Goal: Information Seeking & Learning: Check status

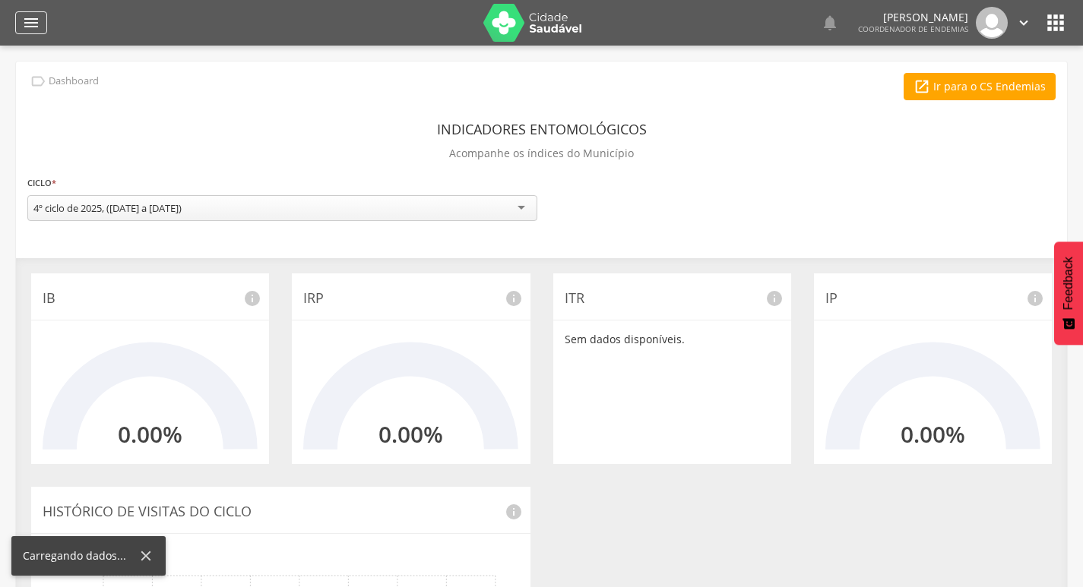
click at [28, 20] on icon "" at bounding box center [31, 23] width 18 height 18
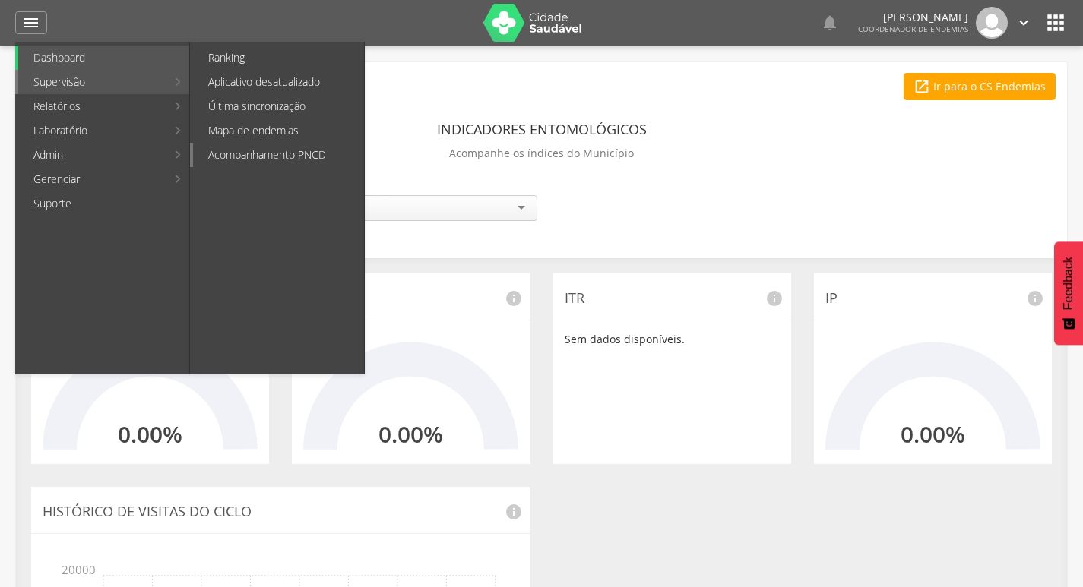
click at [260, 153] on link "Acompanhamento PNCD" at bounding box center [278, 155] width 171 height 24
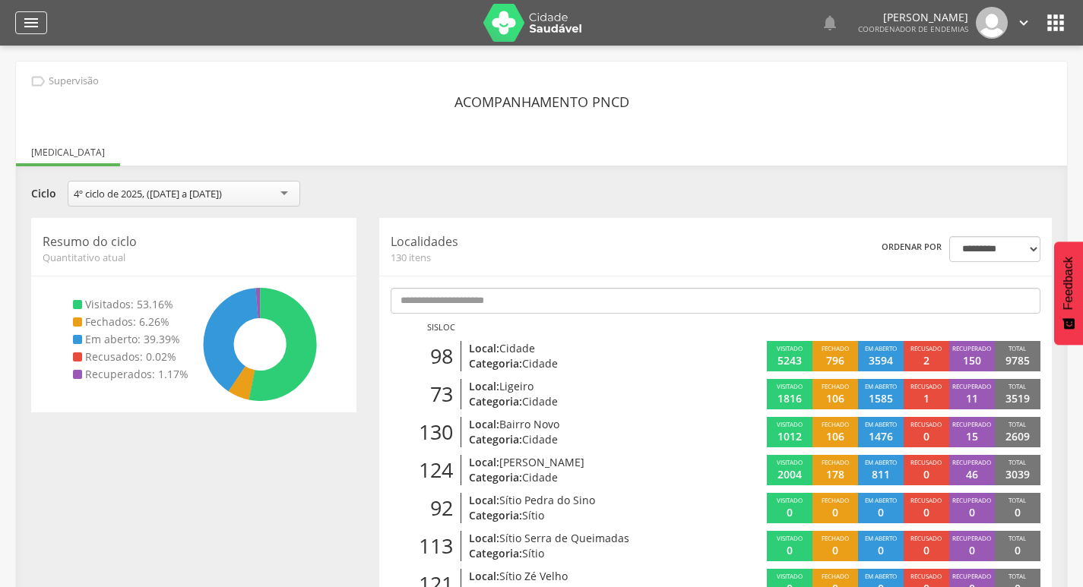
click at [25, 26] on icon "" at bounding box center [31, 23] width 18 height 18
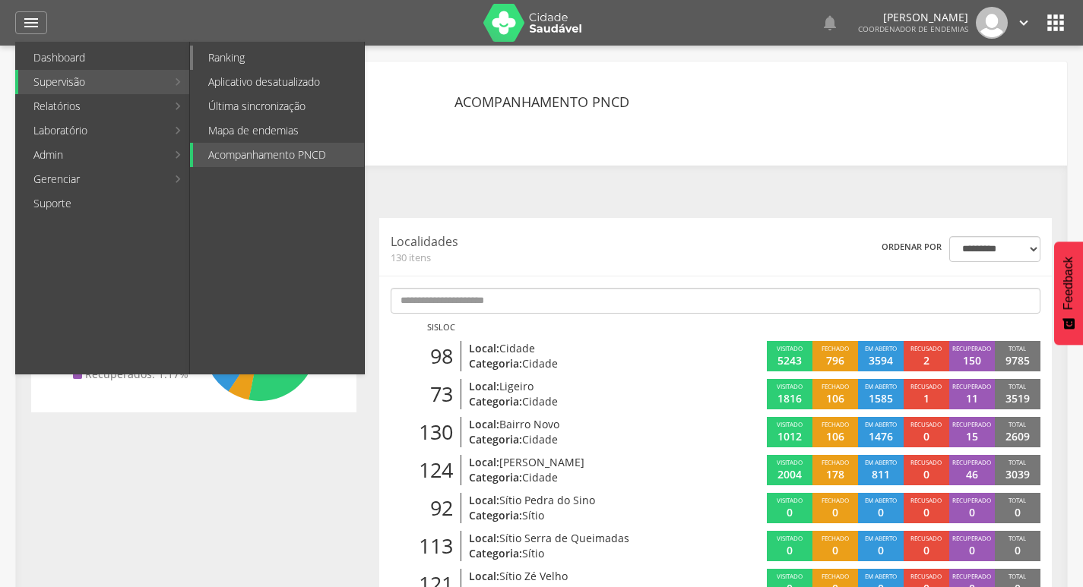
click at [223, 60] on link "Ranking" at bounding box center [278, 58] width 171 height 24
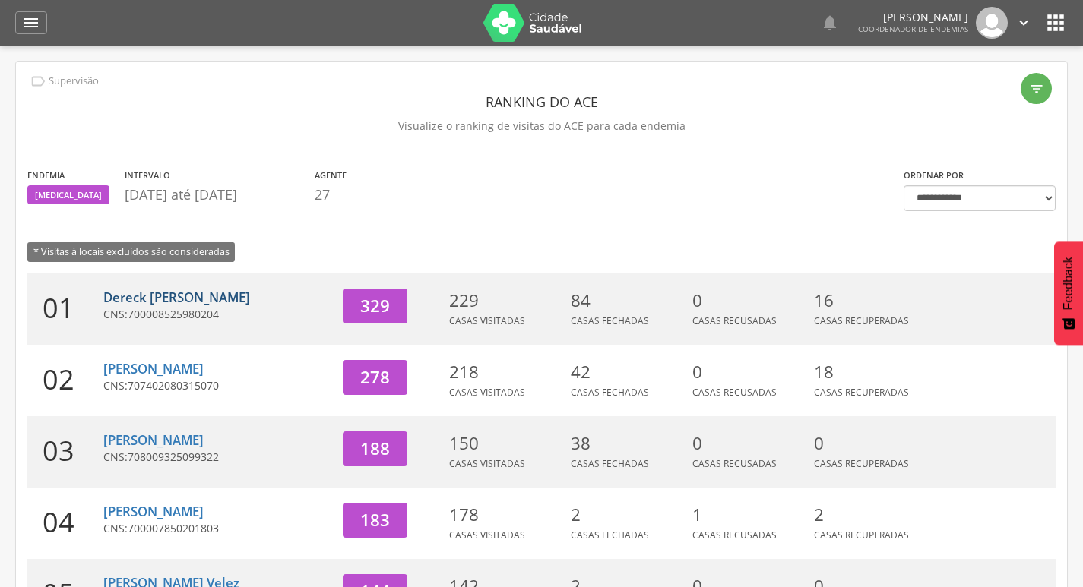
click at [236, 294] on link "Dereck [PERSON_NAME]" at bounding box center [176, 297] width 147 height 17
type input "**********"
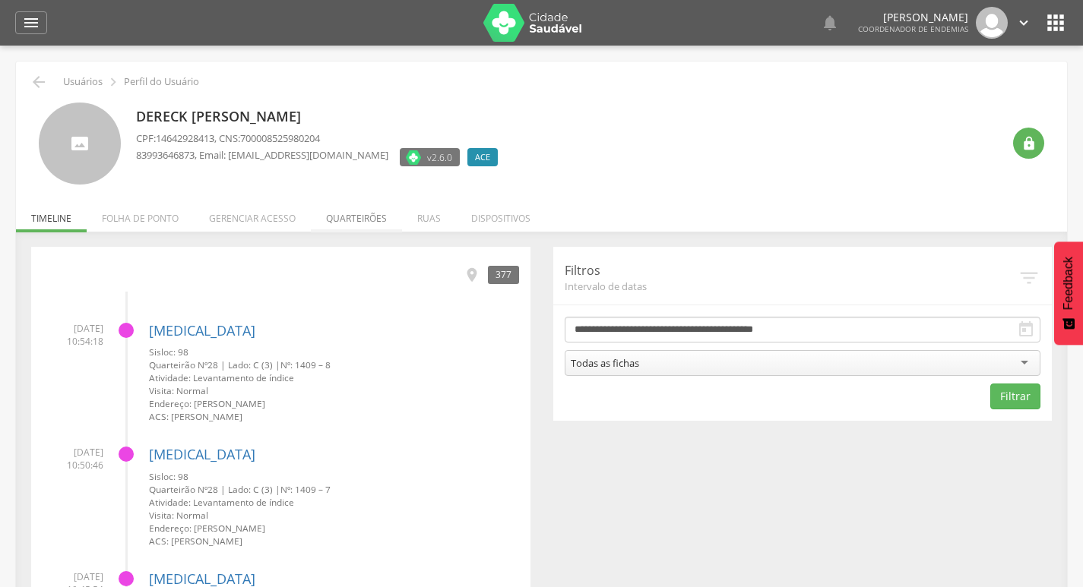
click at [355, 223] on li "Quarteirões" at bounding box center [356, 215] width 91 height 36
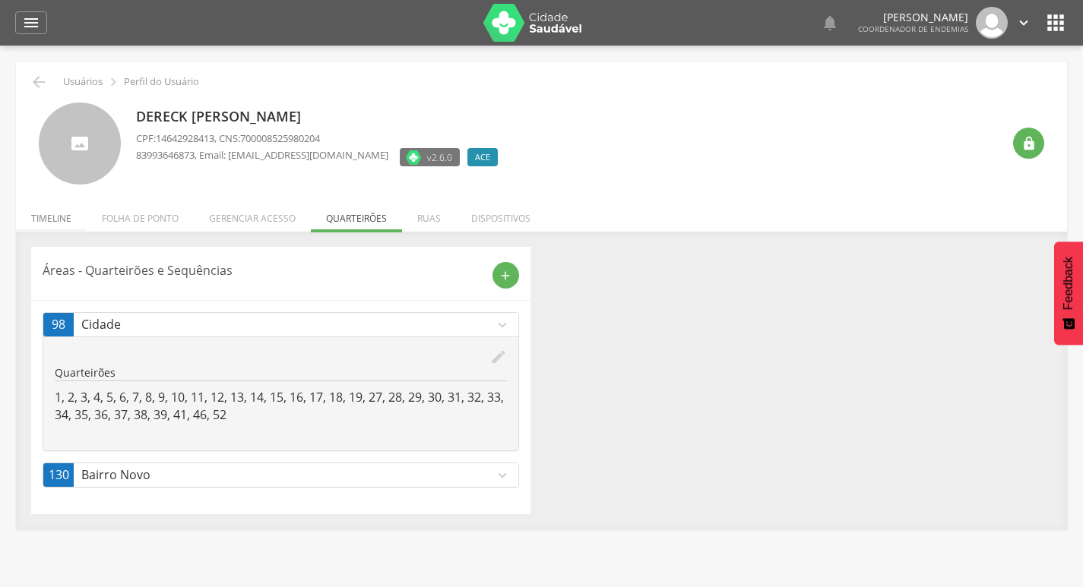
click at [39, 215] on li "Timeline" at bounding box center [51, 215] width 71 height 36
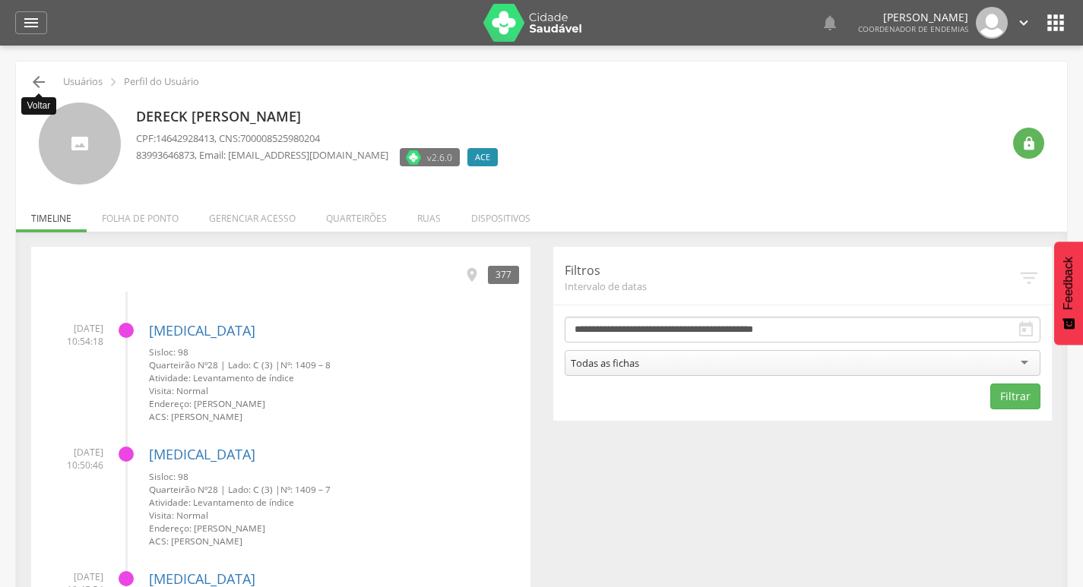
click at [40, 77] on icon "" at bounding box center [39, 82] width 18 height 18
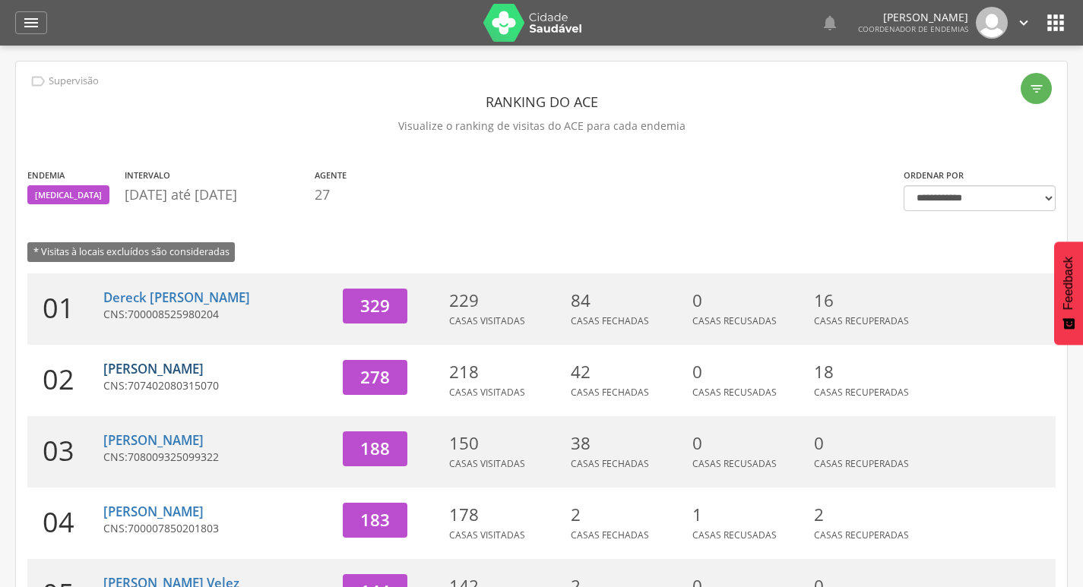
click at [164, 369] on link "[PERSON_NAME]" at bounding box center [153, 368] width 100 height 17
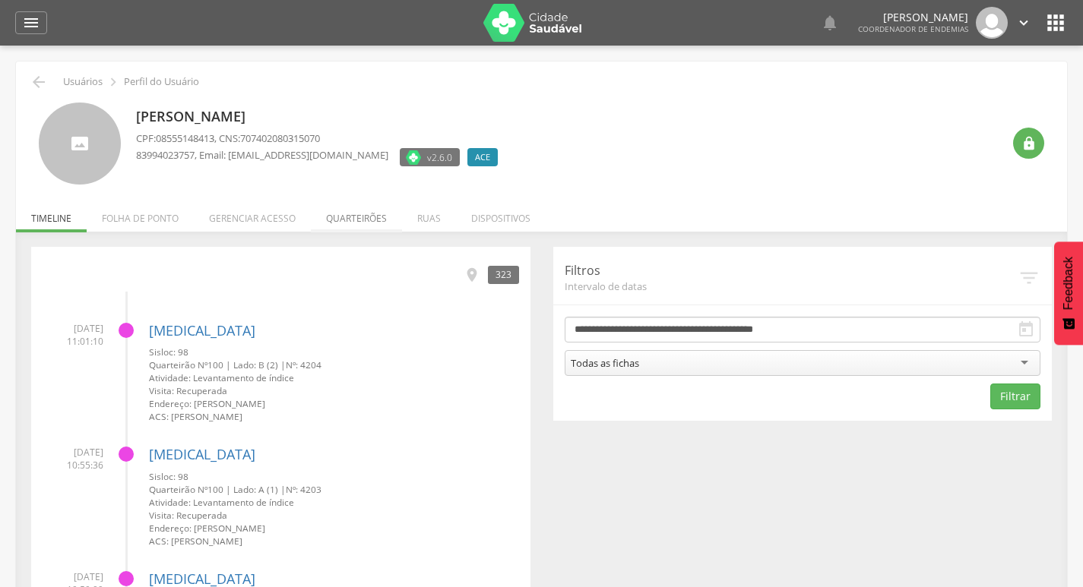
click at [349, 224] on li "Quarteirões" at bounding box center [356, 215] width 91 height 36
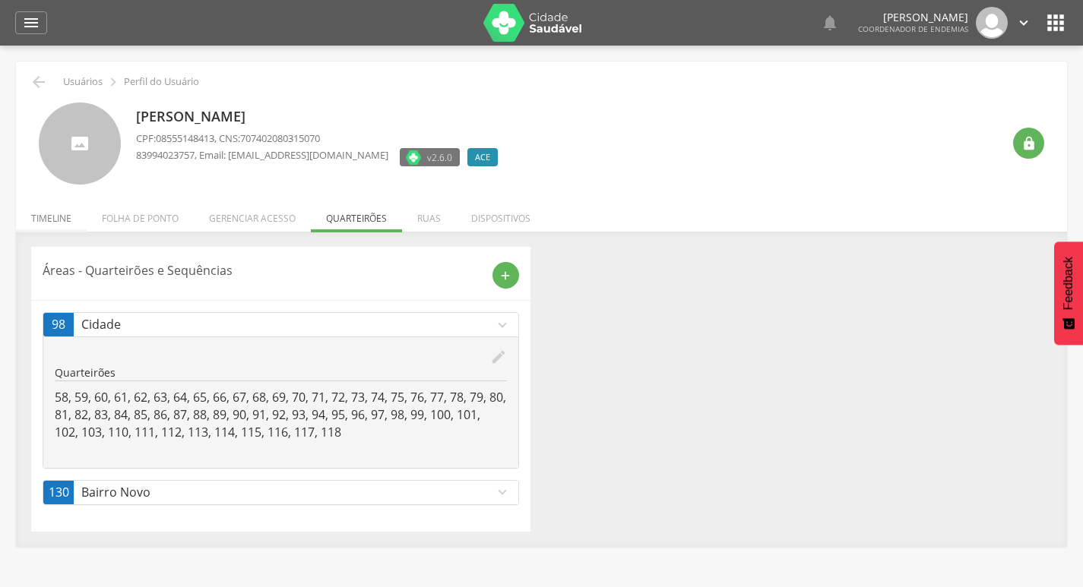
click at [46, 222] on li "Timeline" at bounding box center [51, 215] width 71 height 36
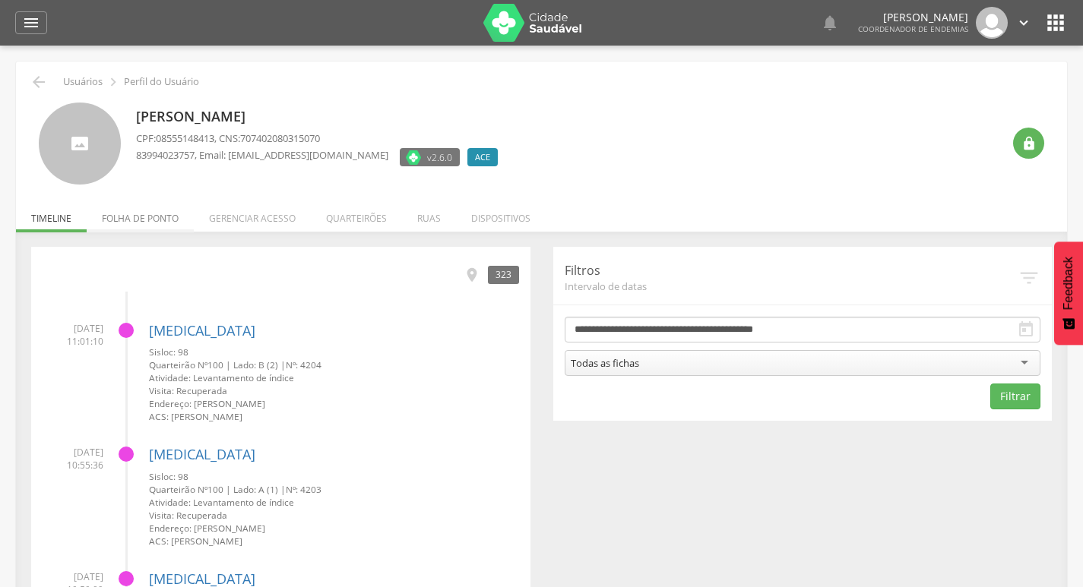
click at [147, 211] on li "Folha de ponto" at bounding box center [140, 215] width 107 height 36
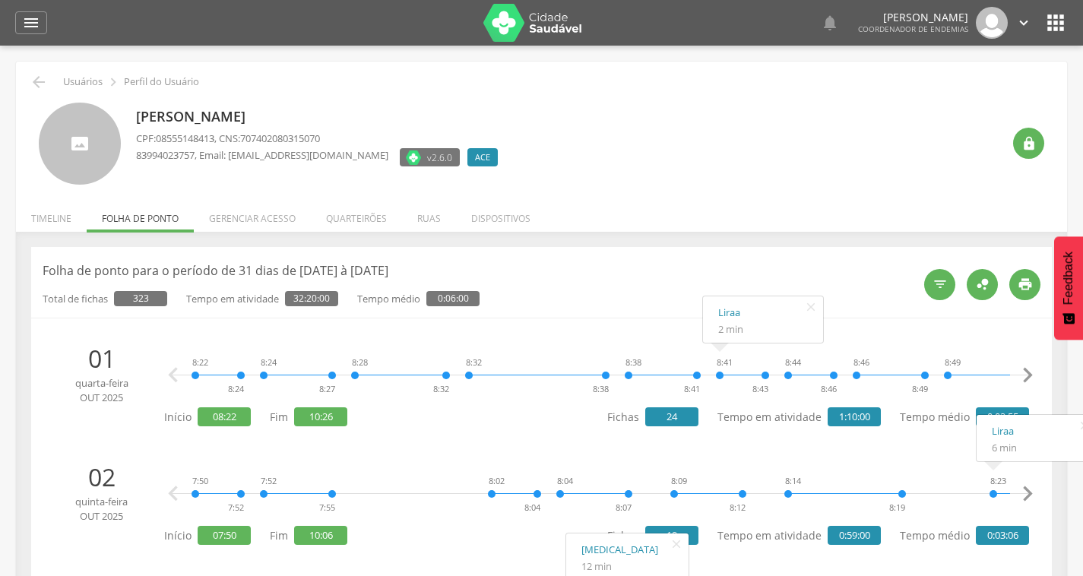
drag, startPoint x: 40, startPoint y: 224, endPoint x: 27, endPoint y: 161, distance: 64.4
click at [38, 220] on li "Timeline" at bounding box center [51, 215] width 71 height 36
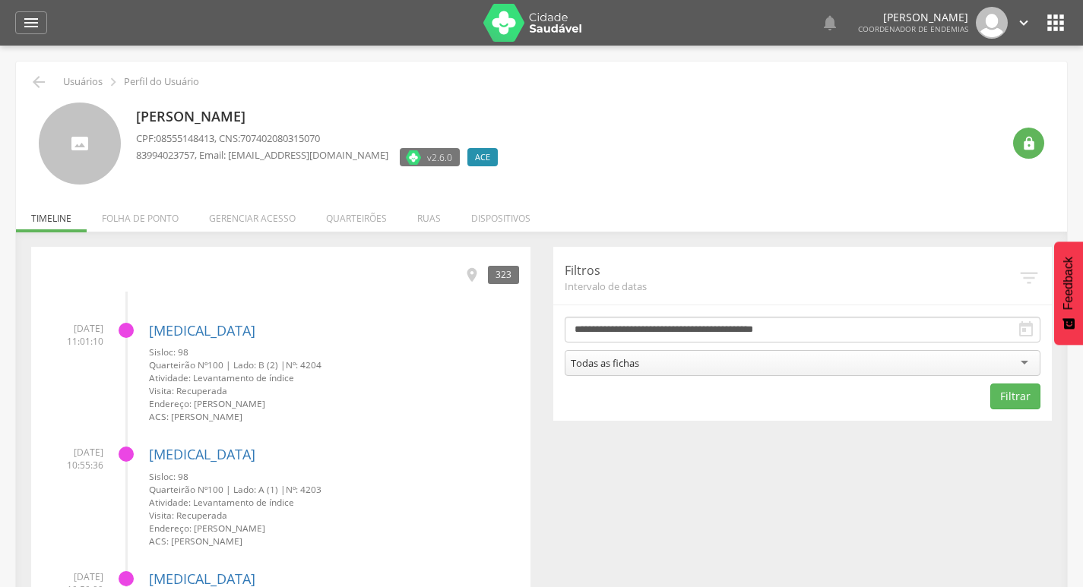
click at [27, 77] on div " Usuários  Perfil do Usuário" at bounding box center [541, 82] width 1028 height 18
click at [31, 81] on icon "" at bounding box center [39, 82] width 18 height 18
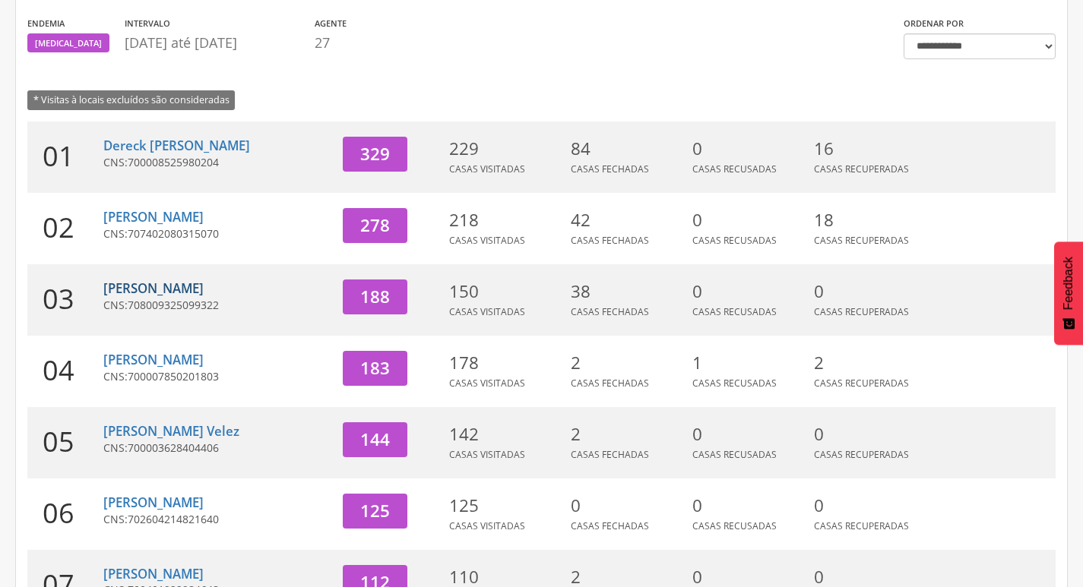
click at [145, 288] on link "[PERSON_NAME]" at bounding box center [153, 288] width 100 height 17
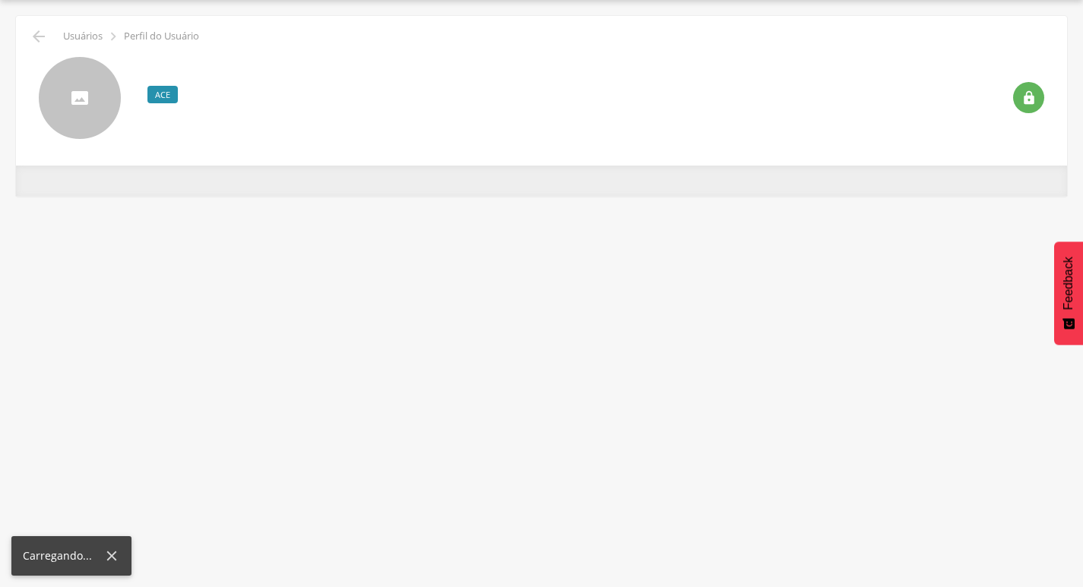
scroll to position [46, 0]
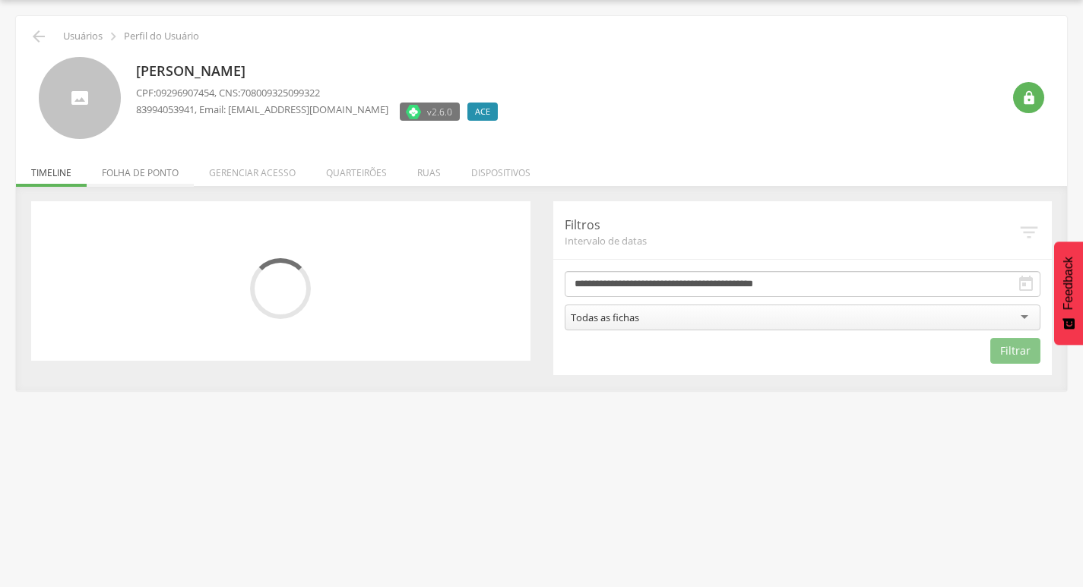
click at [145, 175] on li "Folha de ponto" at bounding box center [140, 169] width 107 height 36
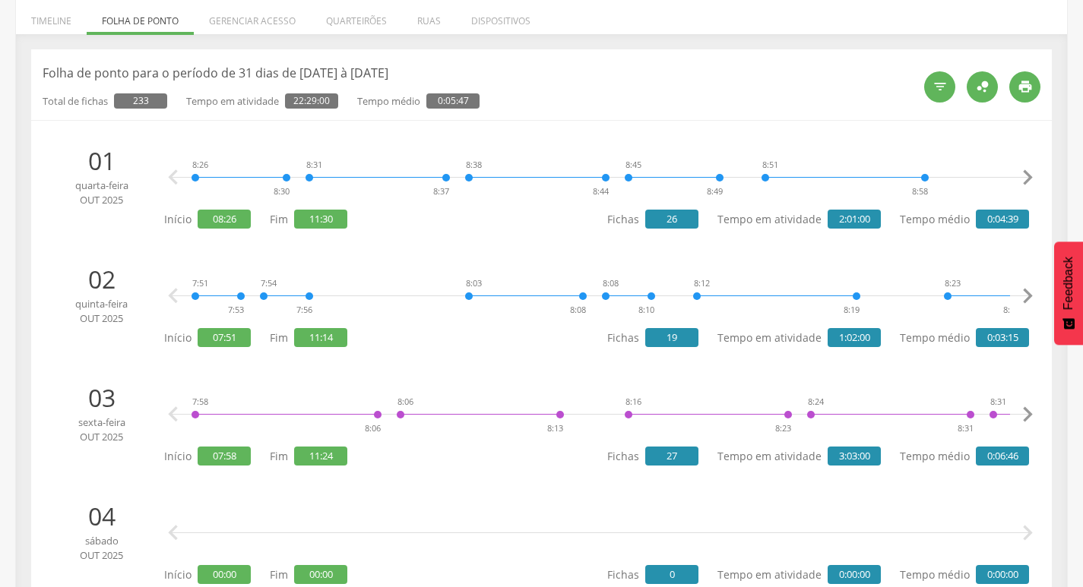
scroll to position [0, 0]
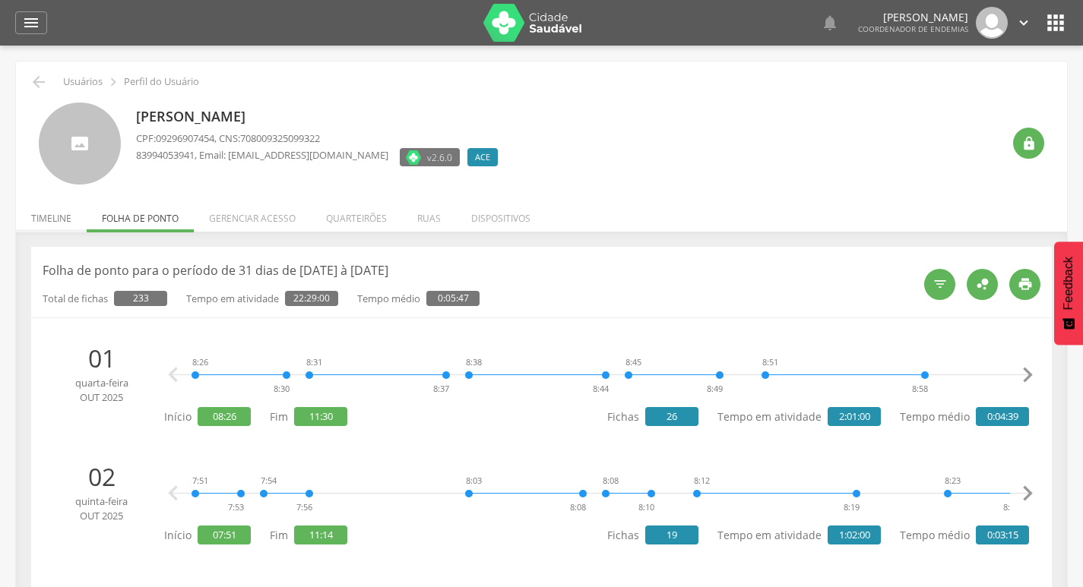
click at [46, 212] on li "Timeline" at bounding box center [51, 215] width 71 height 36
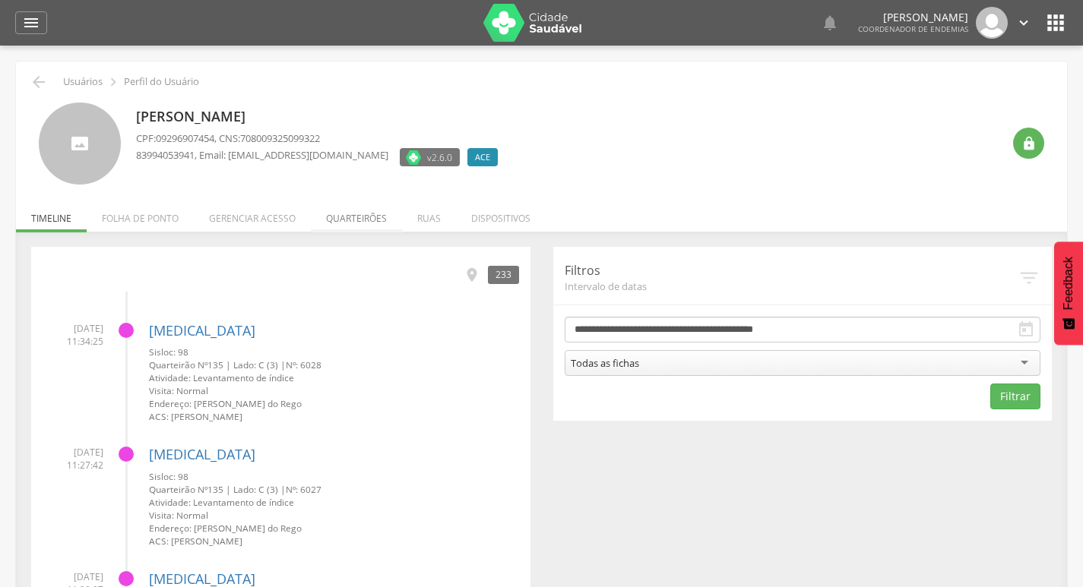
click at [340, 213] on li "Quarteirões" at bounding box center [356, 215] width 91 height 36
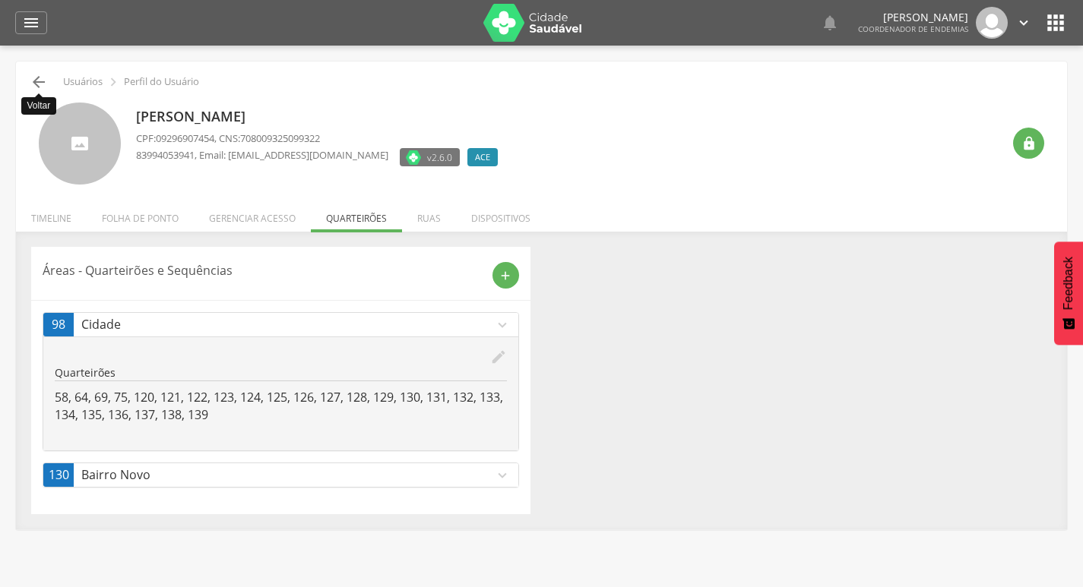
click at [47, 87] on icon "" at bounding box center [39, 82] width 18 height 18
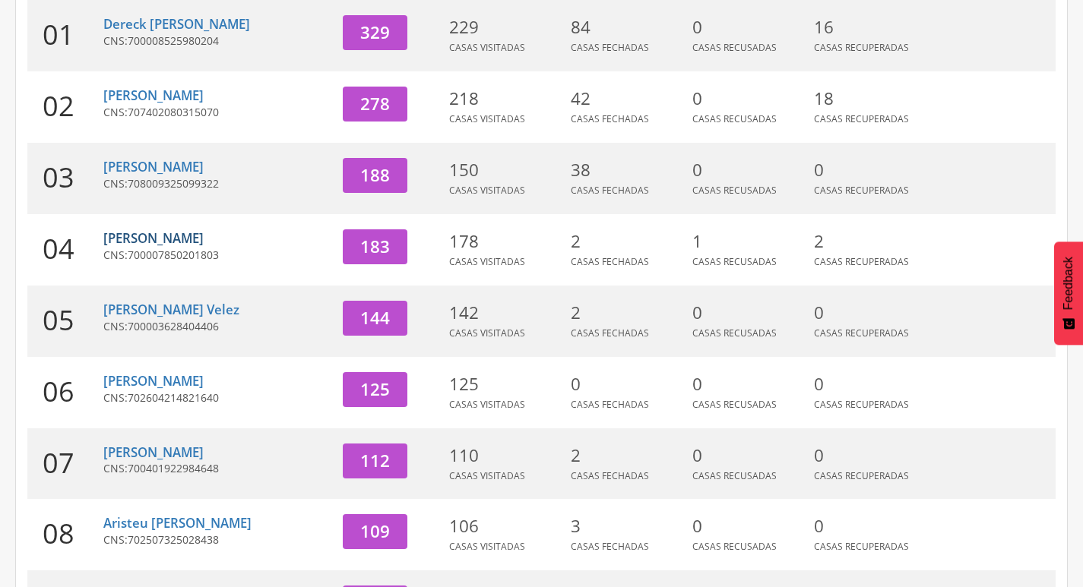
click at [172, 239] on link "[PERSON_NAME]" at bounding box center [153, 237] width 100 height 17
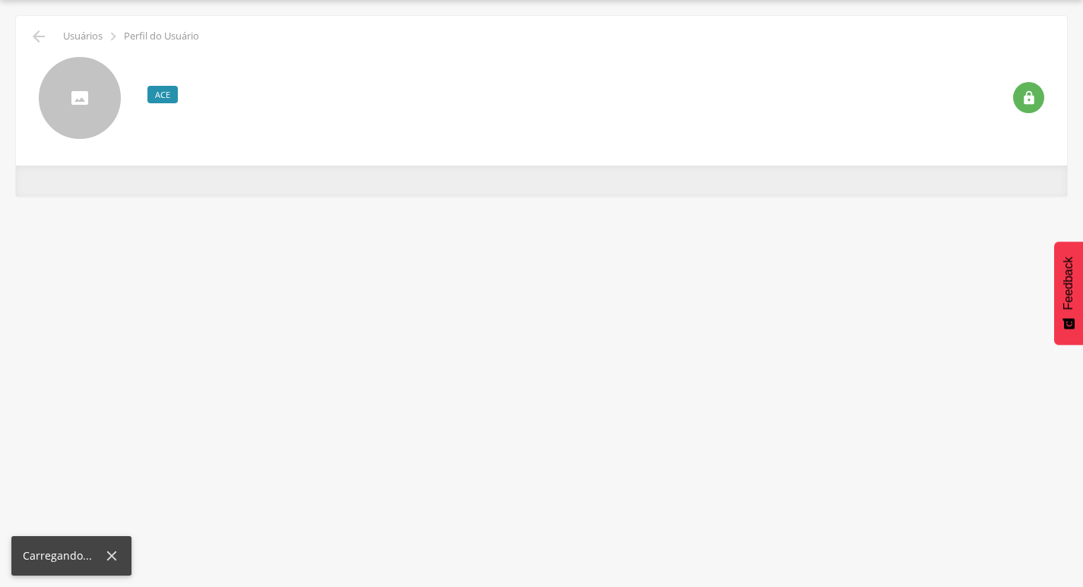
scroll to position [46, 0]
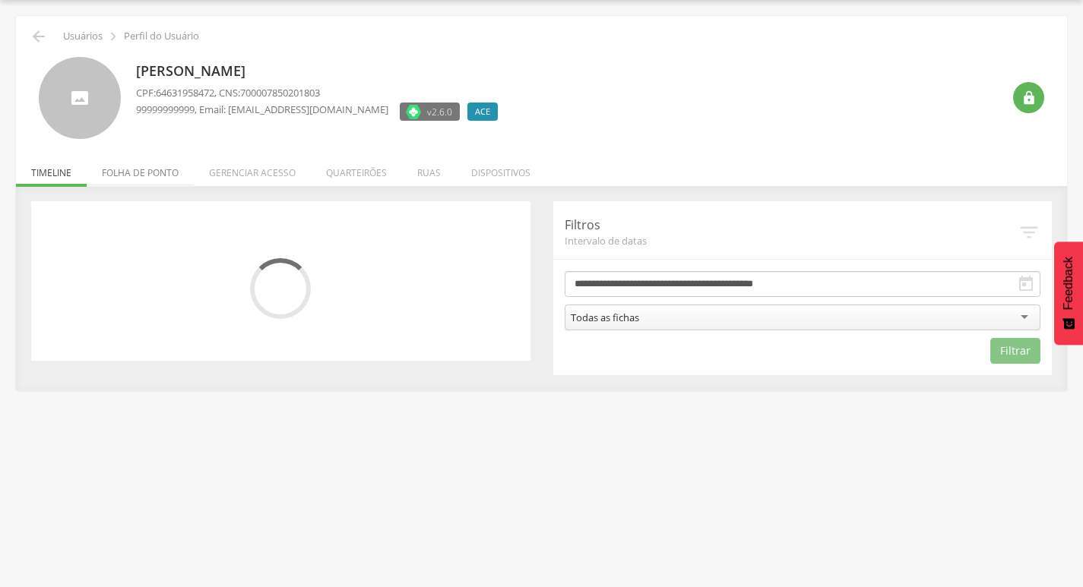
click at [131, 179] on li "Folha de ponto" at bounding box center [140, 169] width 107 height 36
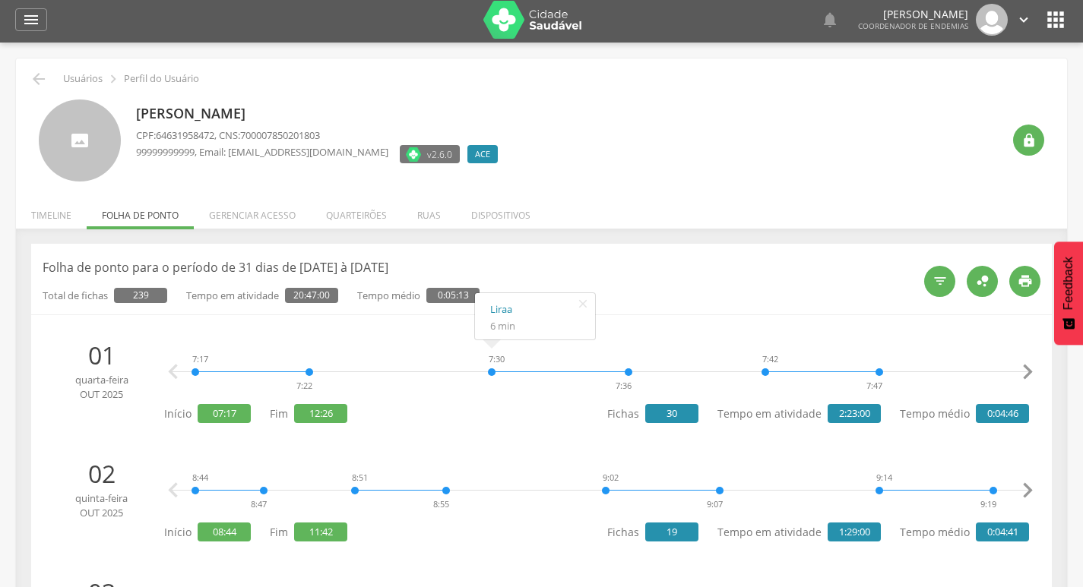
scroll to position [0, 0]
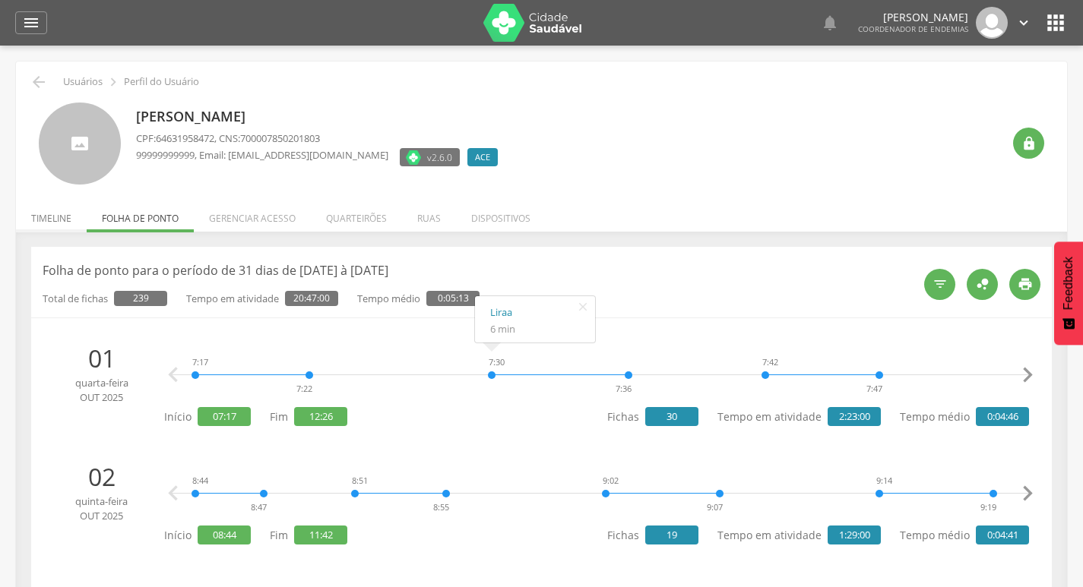
click at [52, 214] on li "Timeline" at bounding box center [51, 215] width 71 height 36
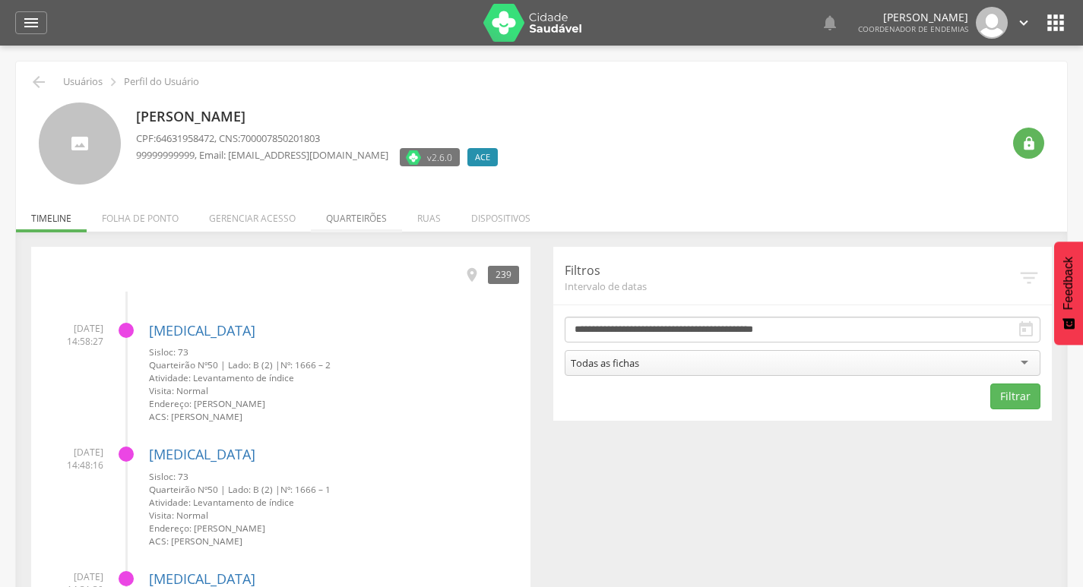
click at [357, 226] on li "Quarteirões" at bounding box center [356, 215] width 91 height 36
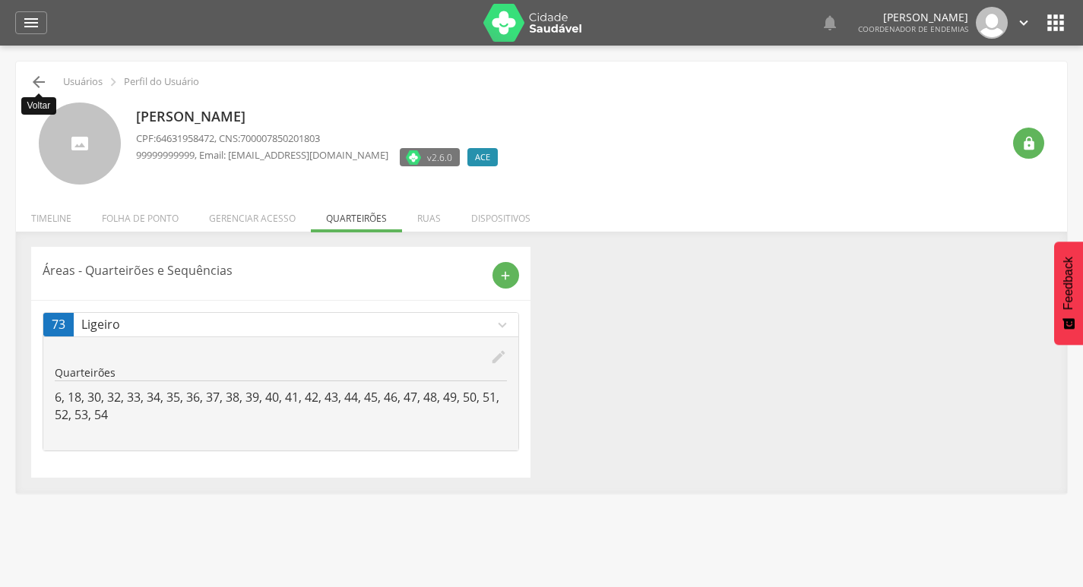
click at [39, 81] on icon "" at bounding box center [39, 82] width 18 height 18
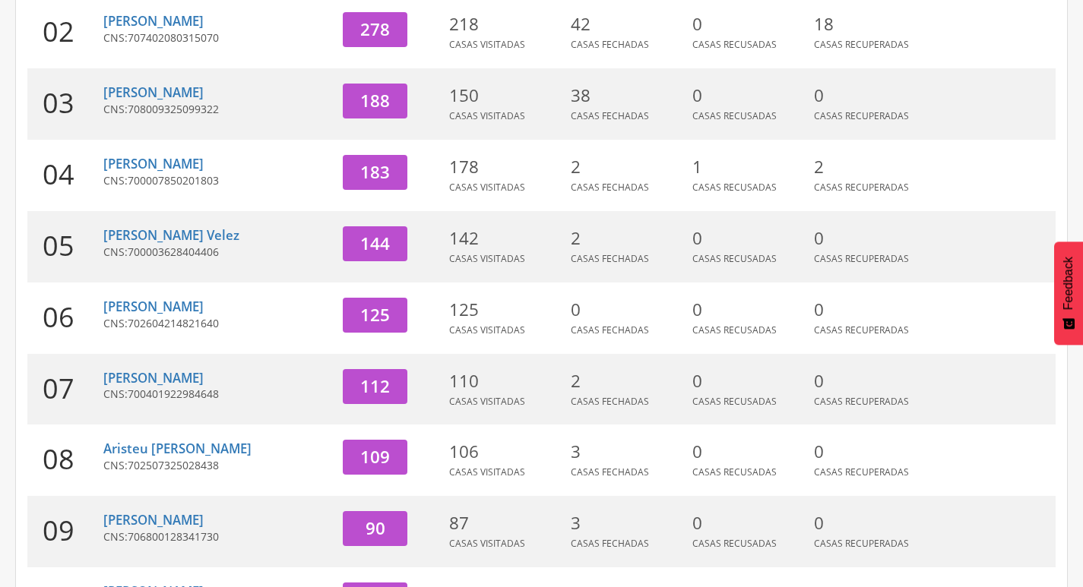
scroll to position [349, 0]
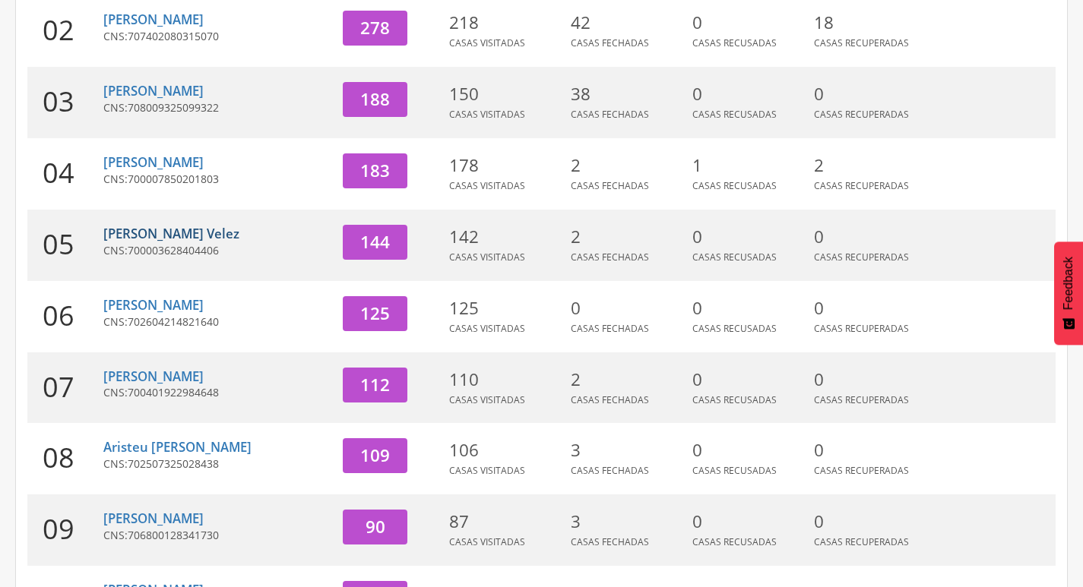
click at [186, 237] on link "[PERSON_NAME] Velez" at bounding box center [171, 233] width 136 height 17
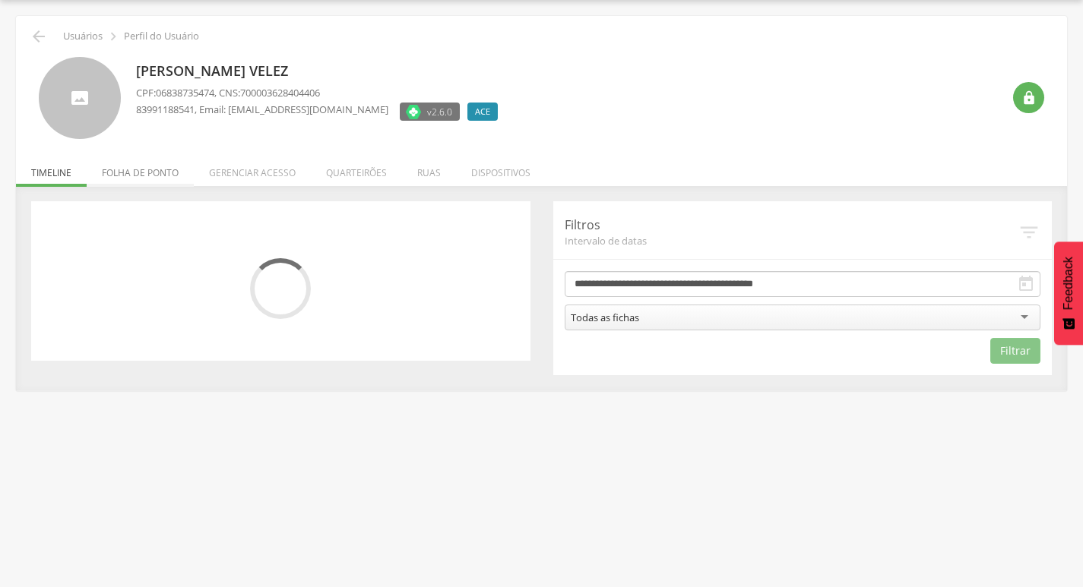
click at [156, 175] on li "Folha de ponto" at bounding box center [140, 169] width 107 height 36
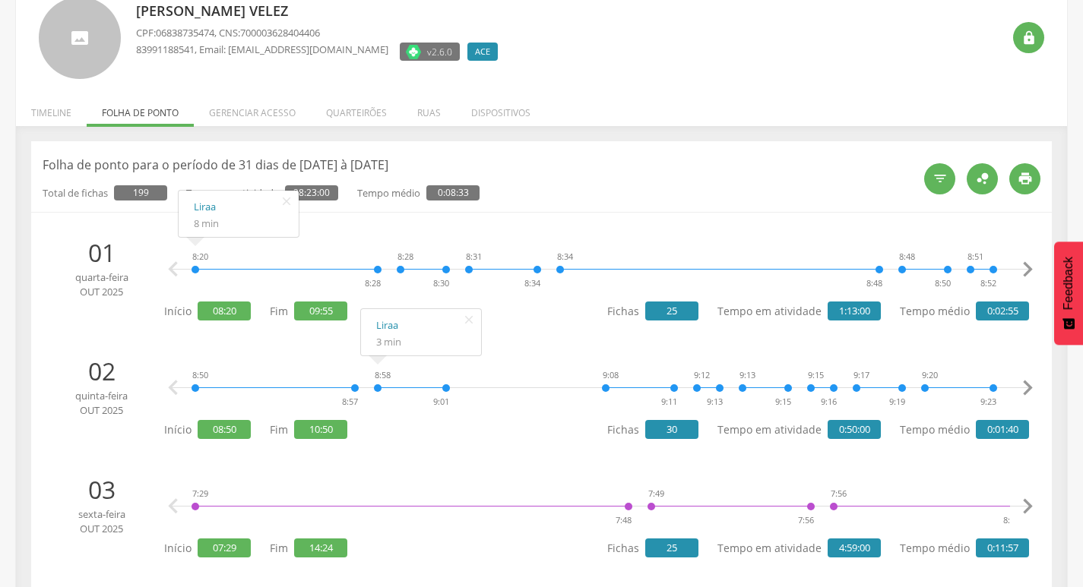
scroll to position [0, 0]
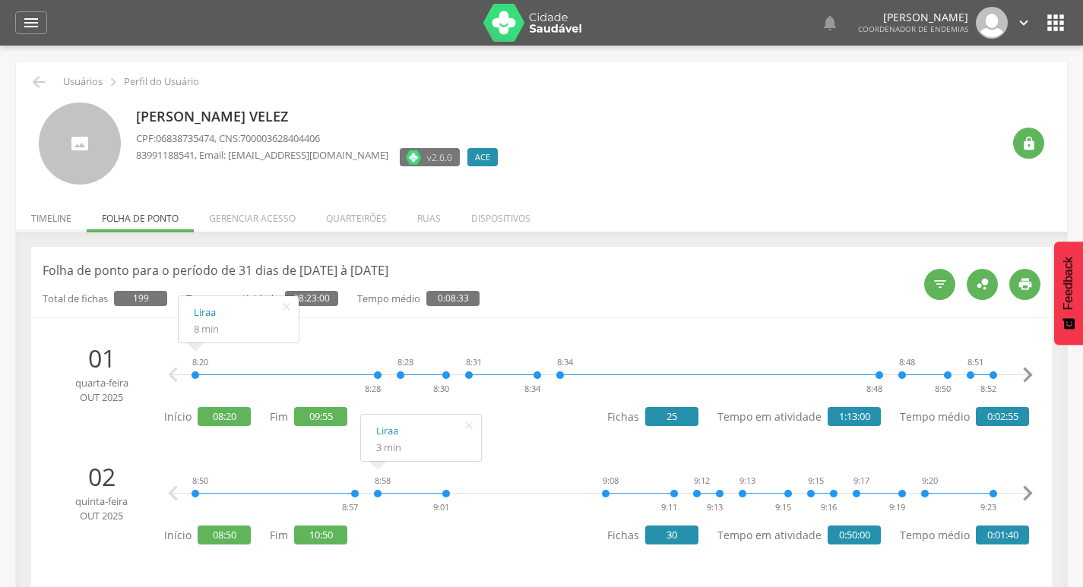
click at [53, 216] on li "Timeline" at bounding box center [51, 215] width 71 height 36
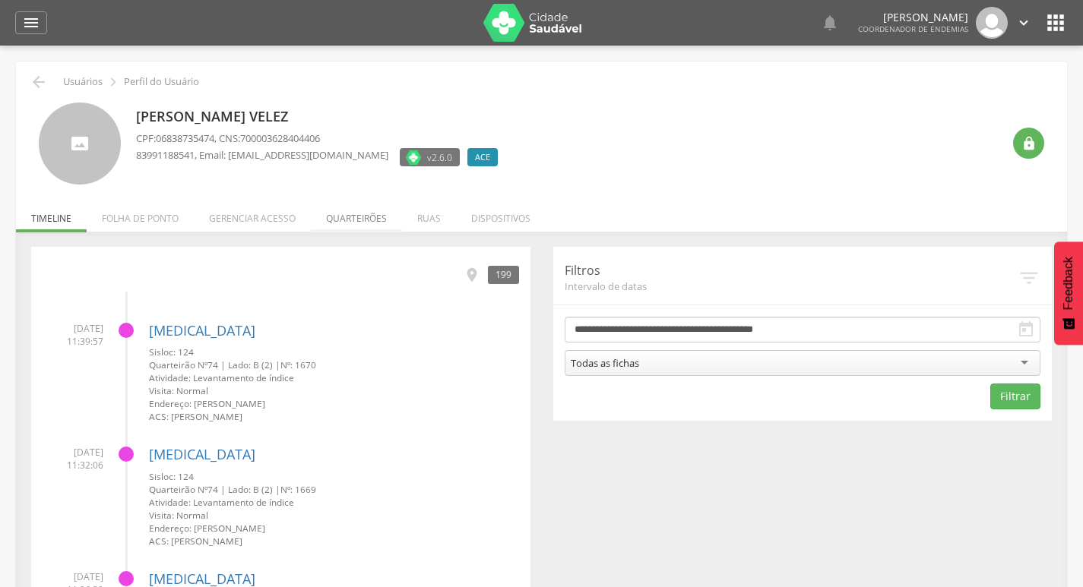
click at [345, 227] on li "Quarteirões" at bounding box center [356, 215] width 91 height 36
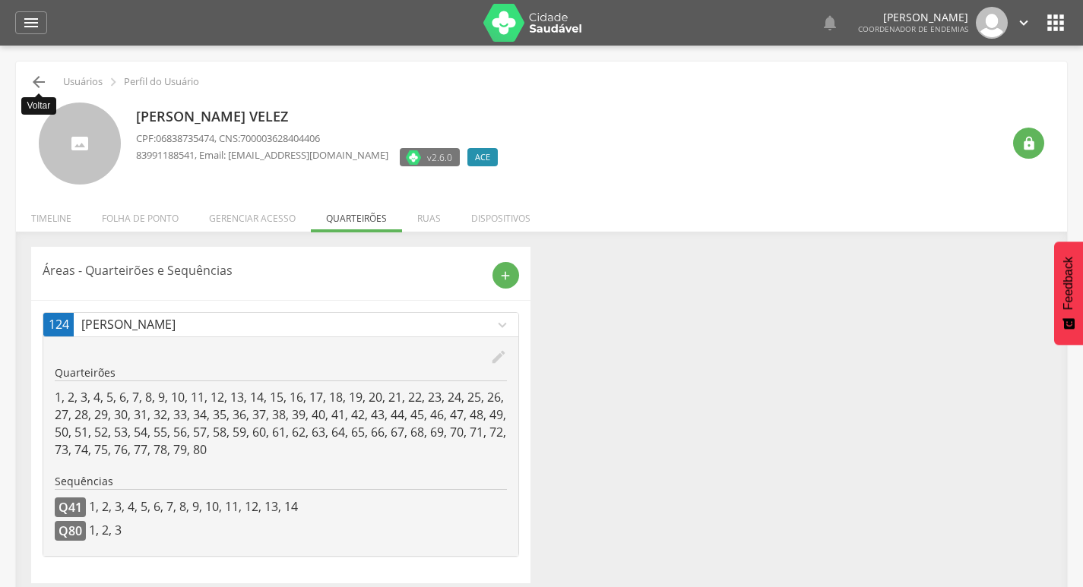
click at [34, 80] on icon "" at bounding box center [39, 82] width 18 height 18
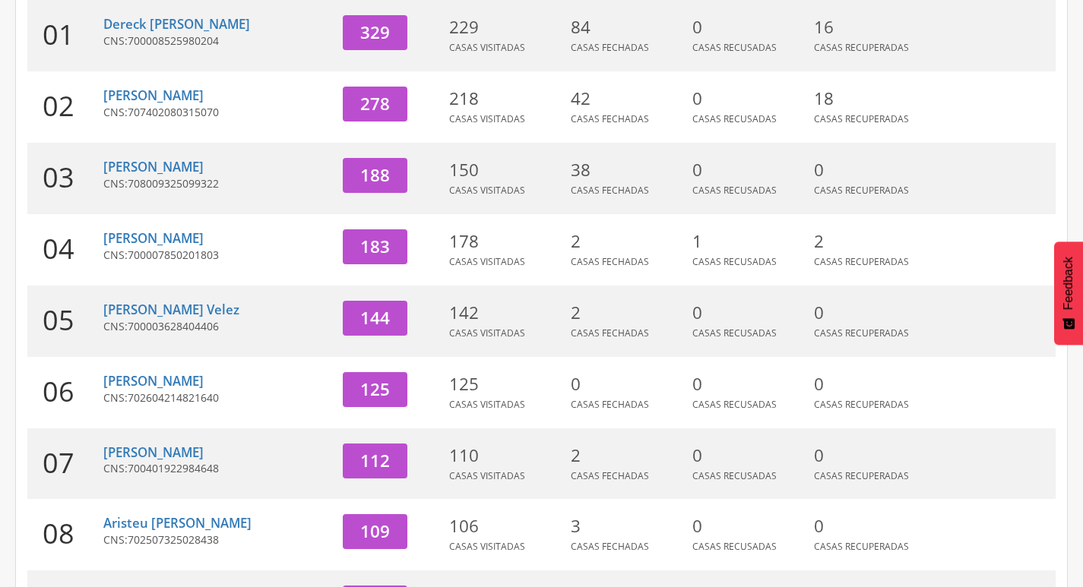
scroll to position [349, 0]
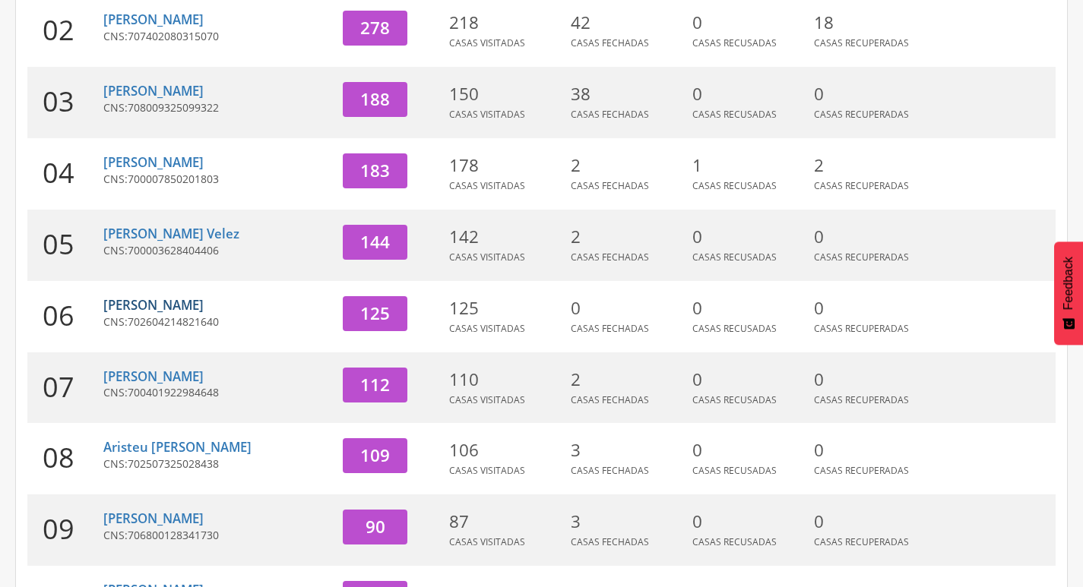
click at [204, 308] on link "[PERSON_NAME]" at bounding box center [153, 304] width 100 height 17
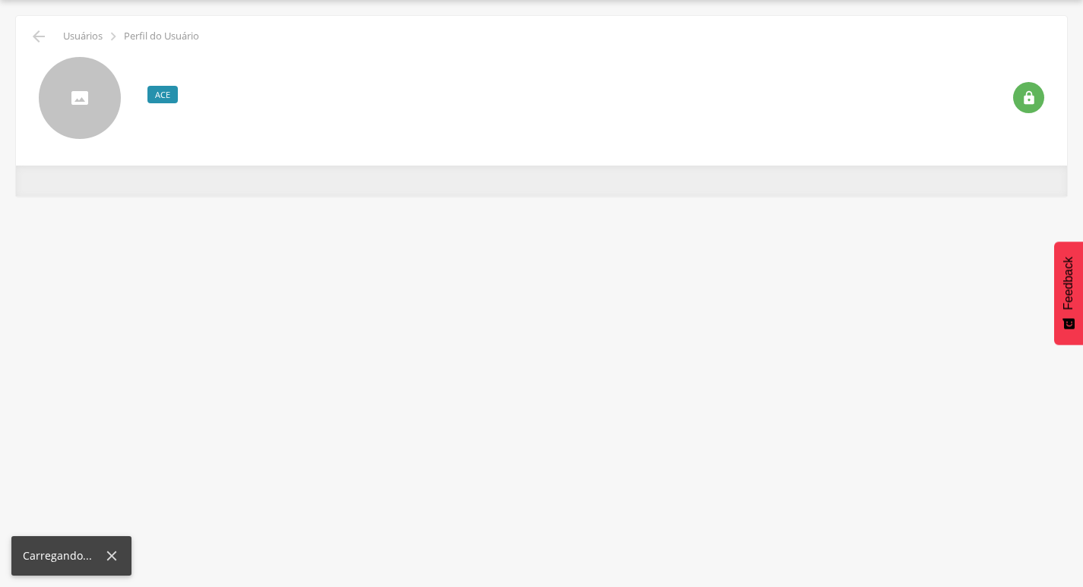
scroll to position [46, 0]
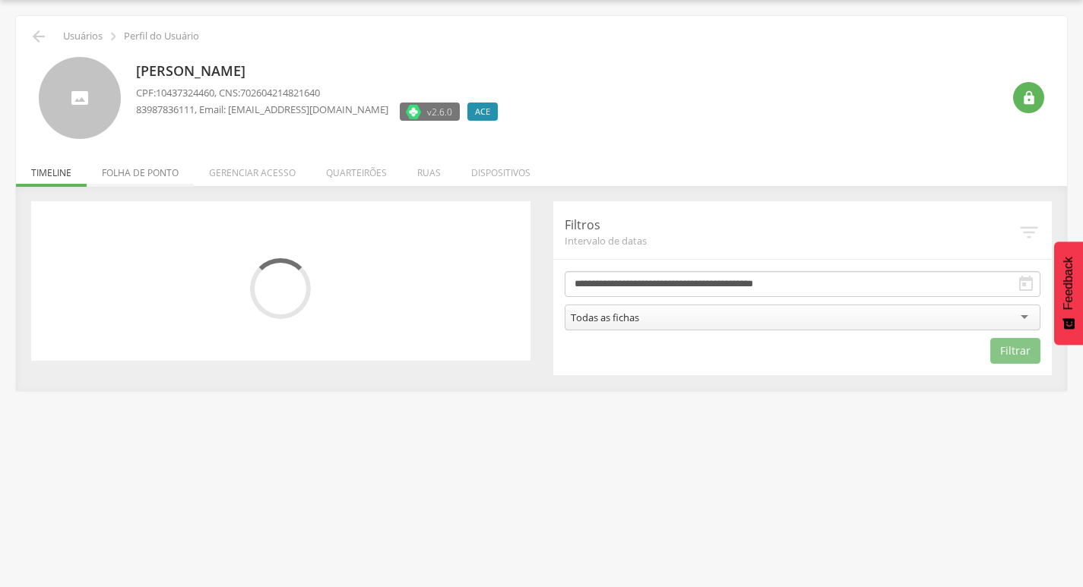
click at [156, 161] on li "Folha de ponto" at bounding box center [140, 169] width 107 height 36
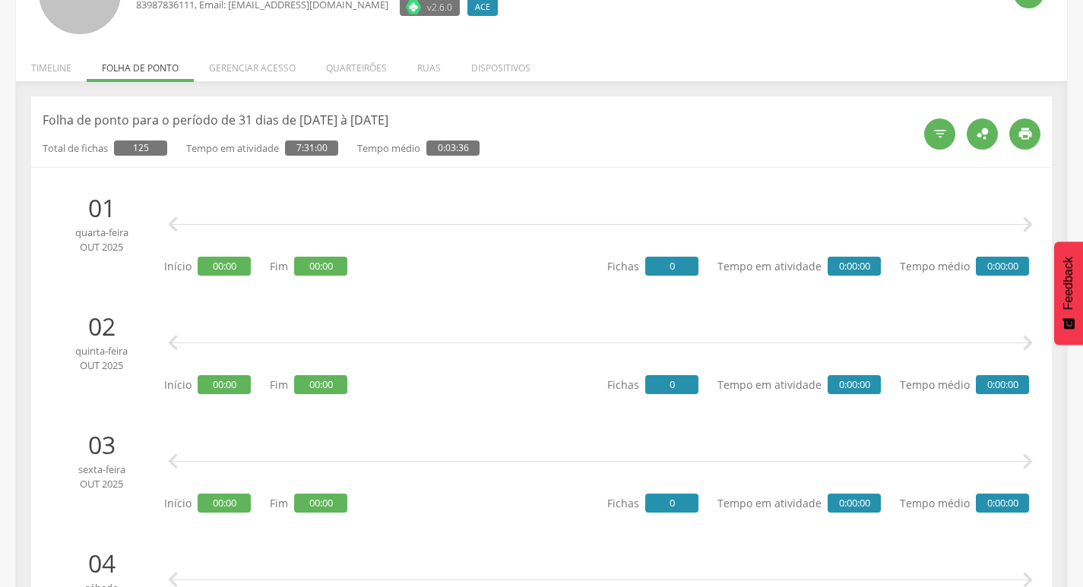
scroll to position [0, 0]
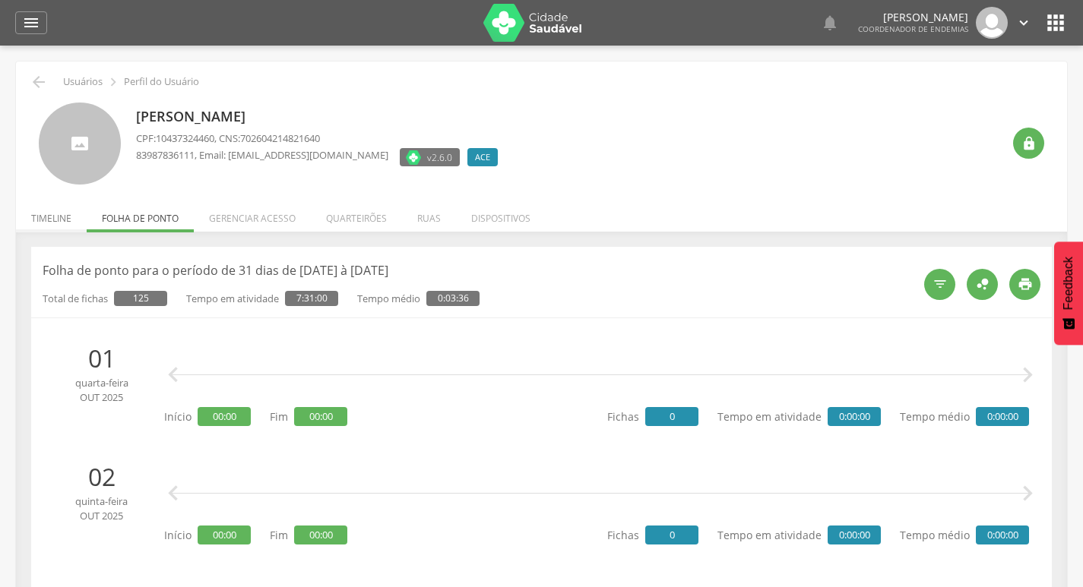
click at [27, 207] on li "Timeline" at bounding box center [51, 215] width 71 height 36
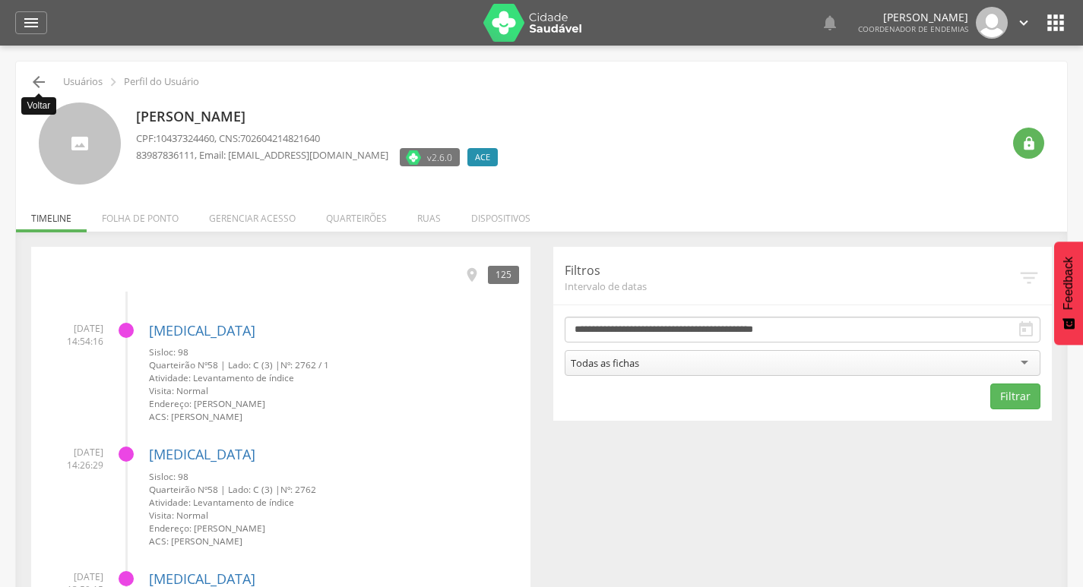
click at [30, 84] on icon "" at bounding box center [39, 82] width 18 height 18
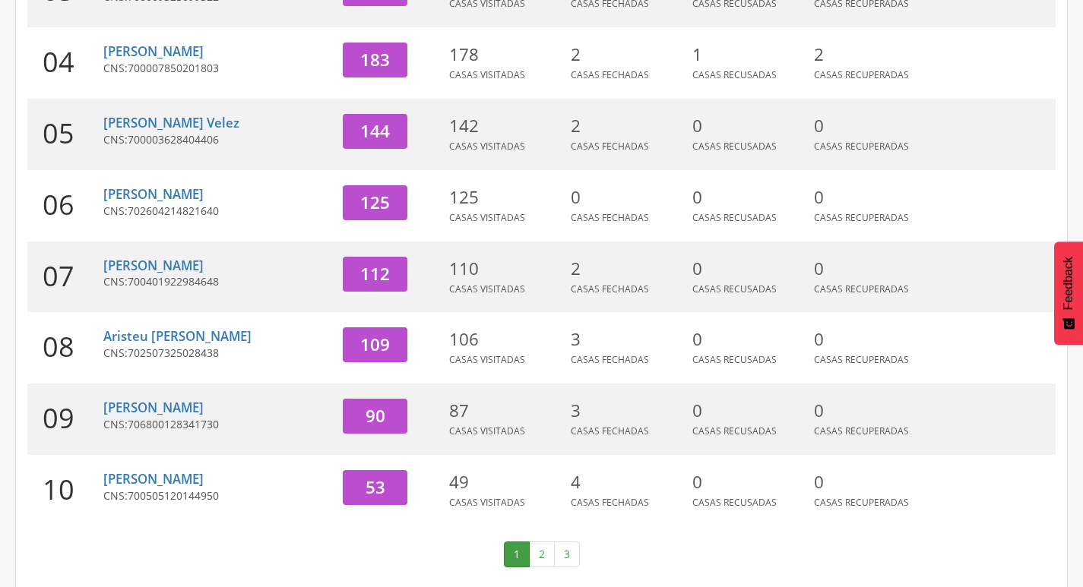
scroll to position [468, 0]
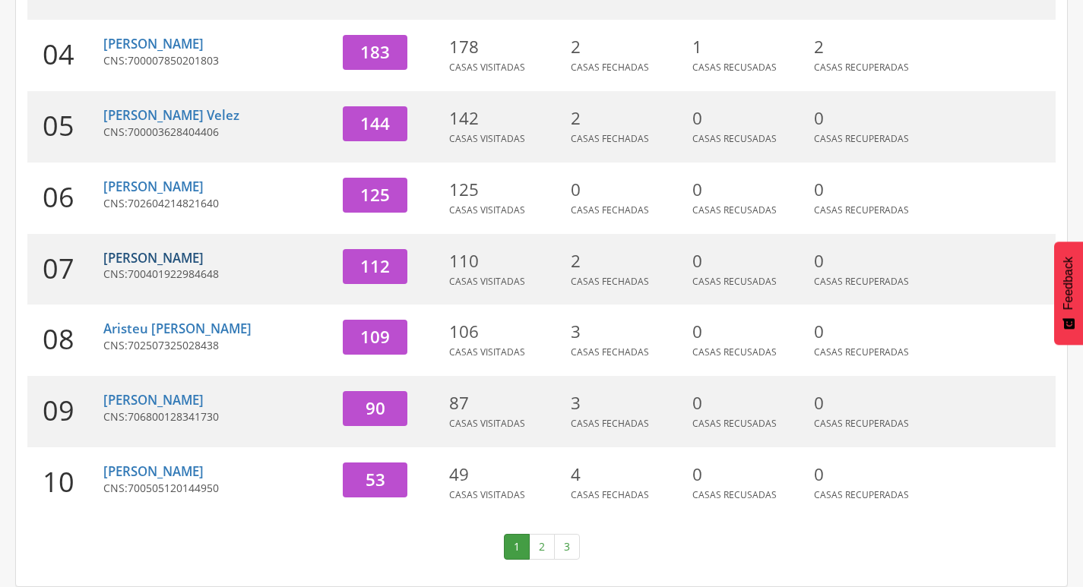
click at [150, 265] on link "[PERSON_NAME]" at bounding box center [153, 257] width 100 height 17
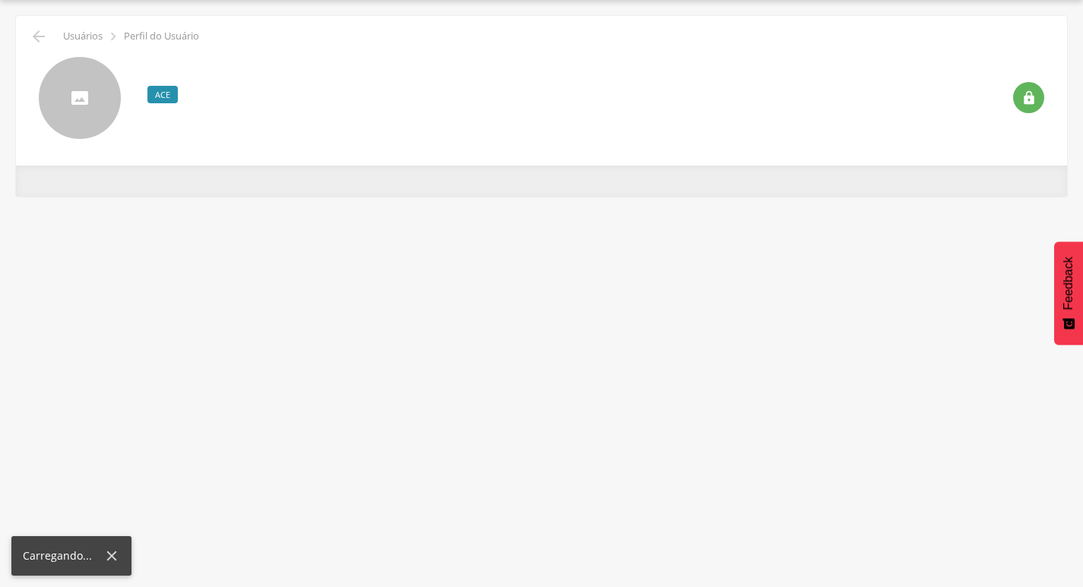
scroll to position [46, 0]
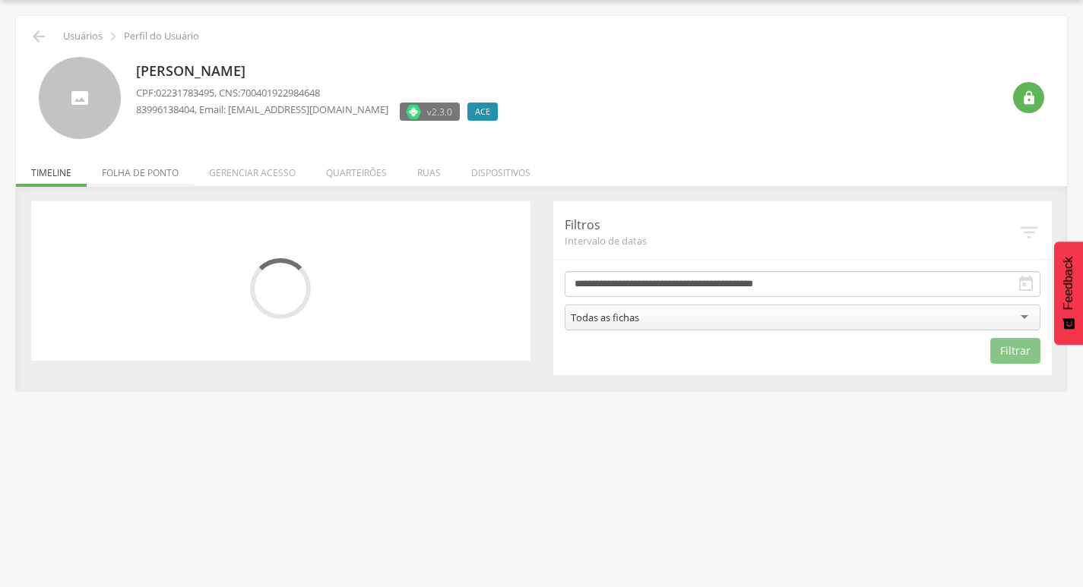
click at [147, 174] on li "Folha de ponto" at bounding box center [140, 169] width 107 height 36
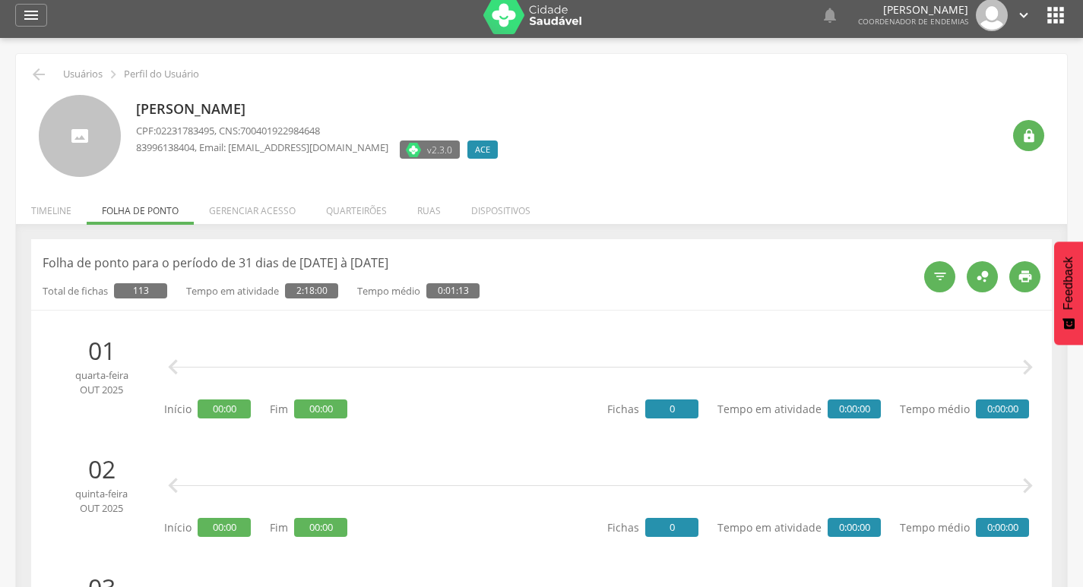
scroll to position [0, 0]
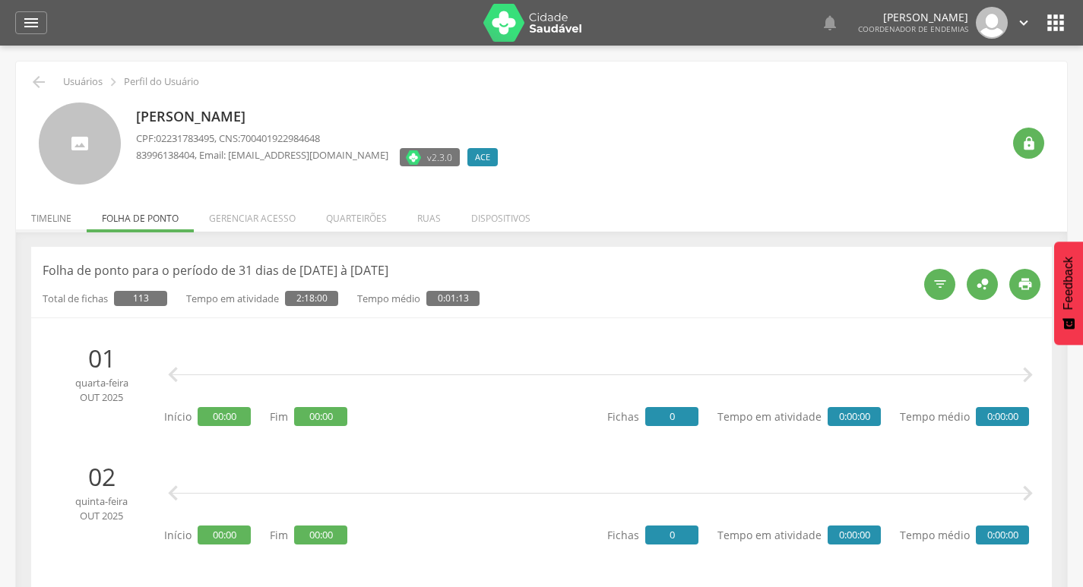
click at [33, 220] on li "Timeline" at bounding box center [51, 215] width 71 height 36
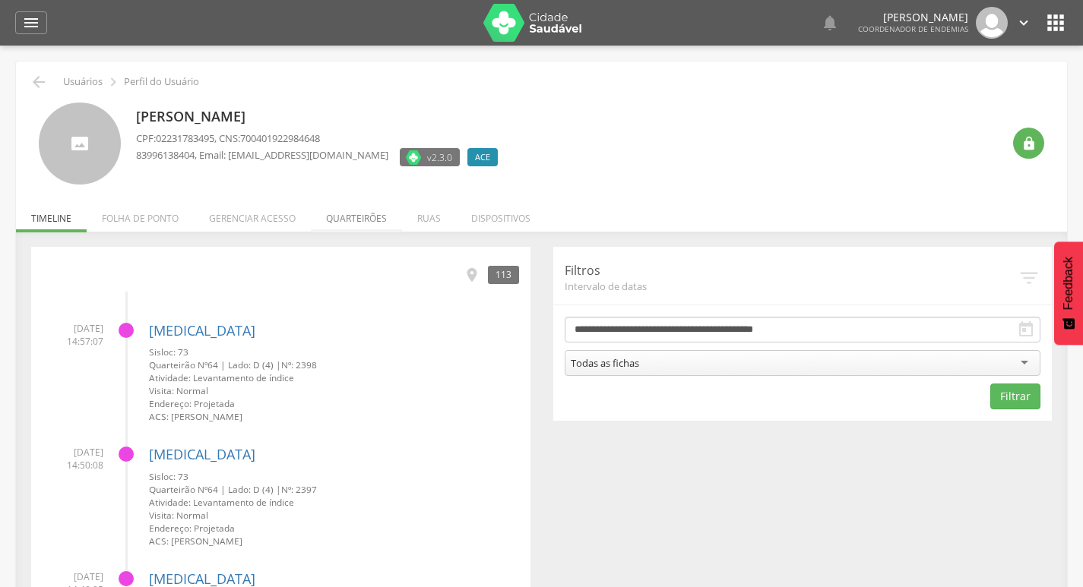
click at [353, 227] on li "Quarteirões" at bounding box center [356, 215] width 91 height 36
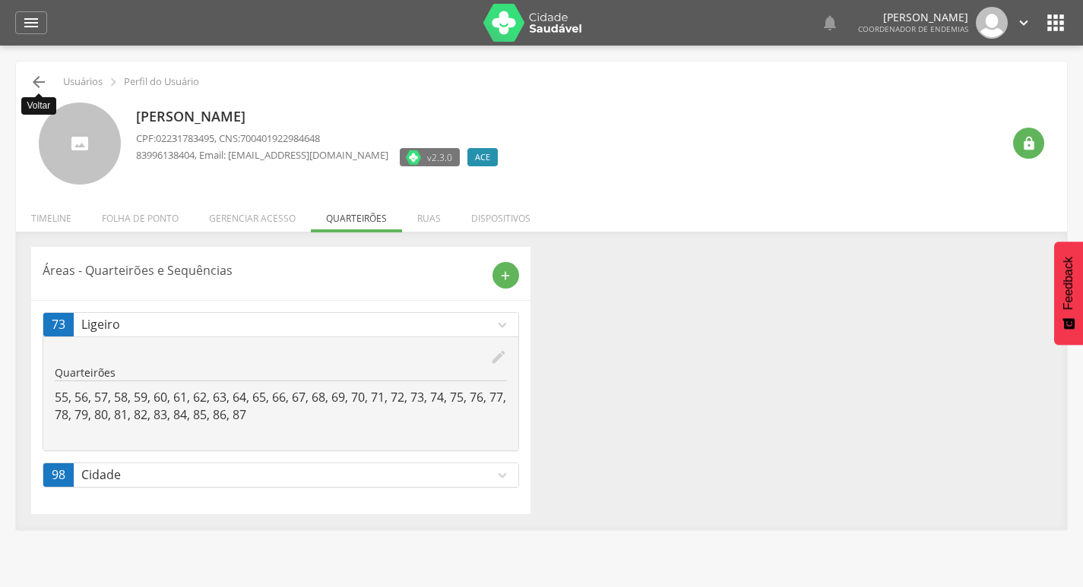
click at [32, 83] on icon "" at bounding box center [39, 82] width 18 height 18
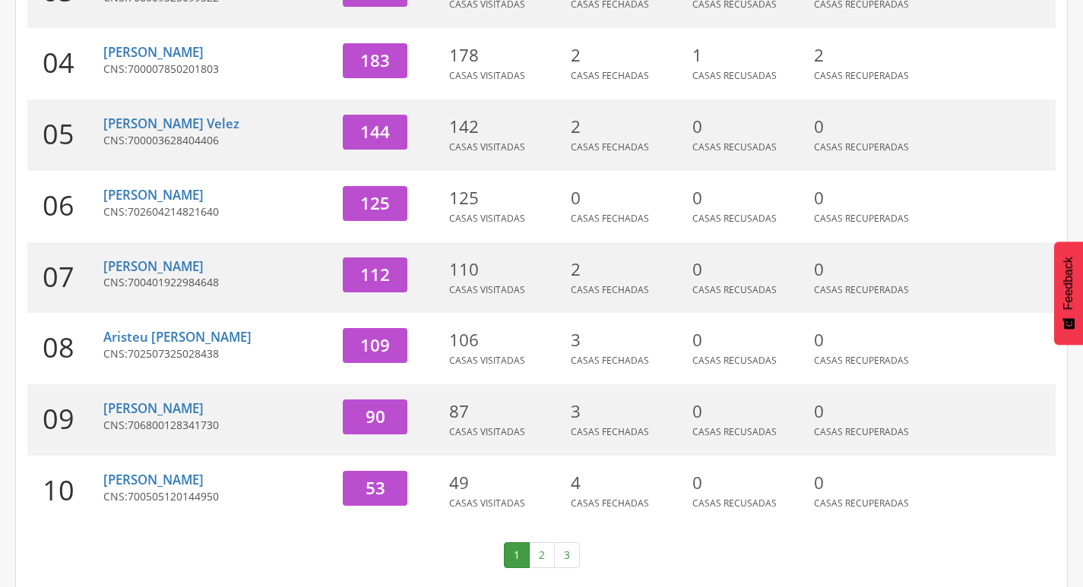
scroll to position [468, 0]
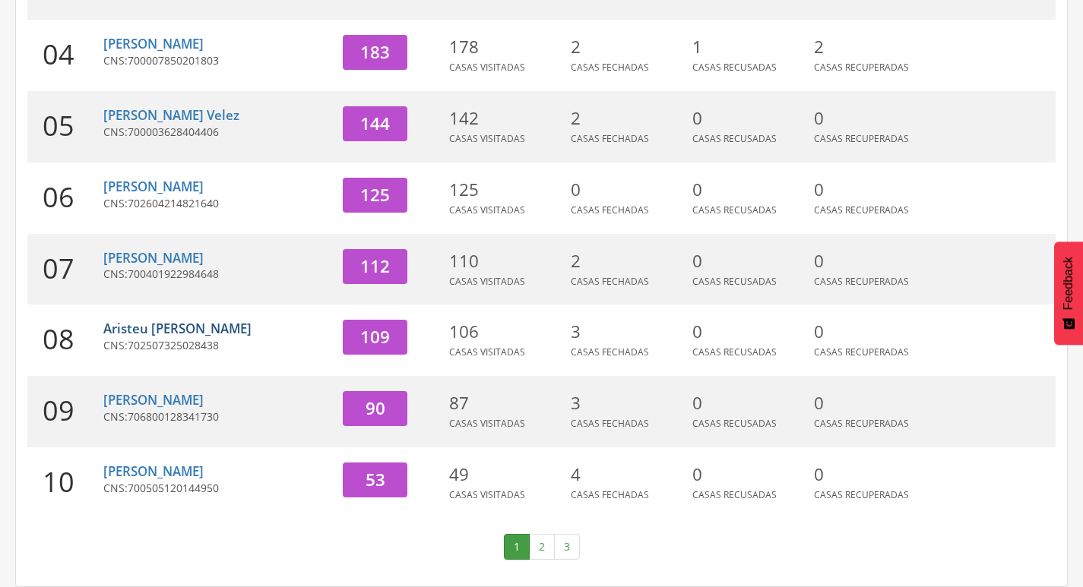
click at [169, 332] on link "Aristeu [PERSON_NAME]" at bounding box center [177, 328] width 148 height 17
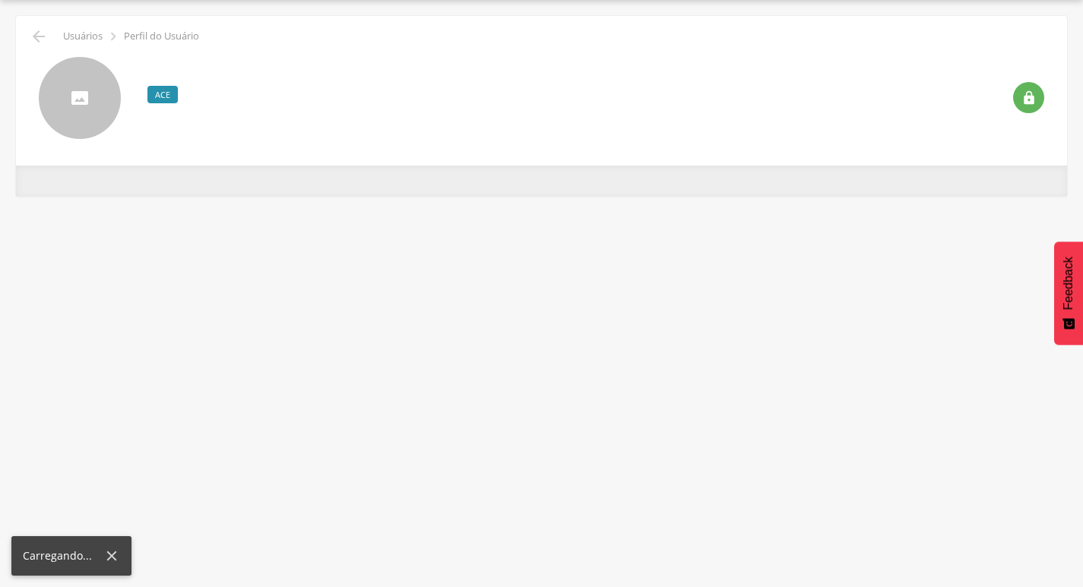
scroll to position [46, 0]
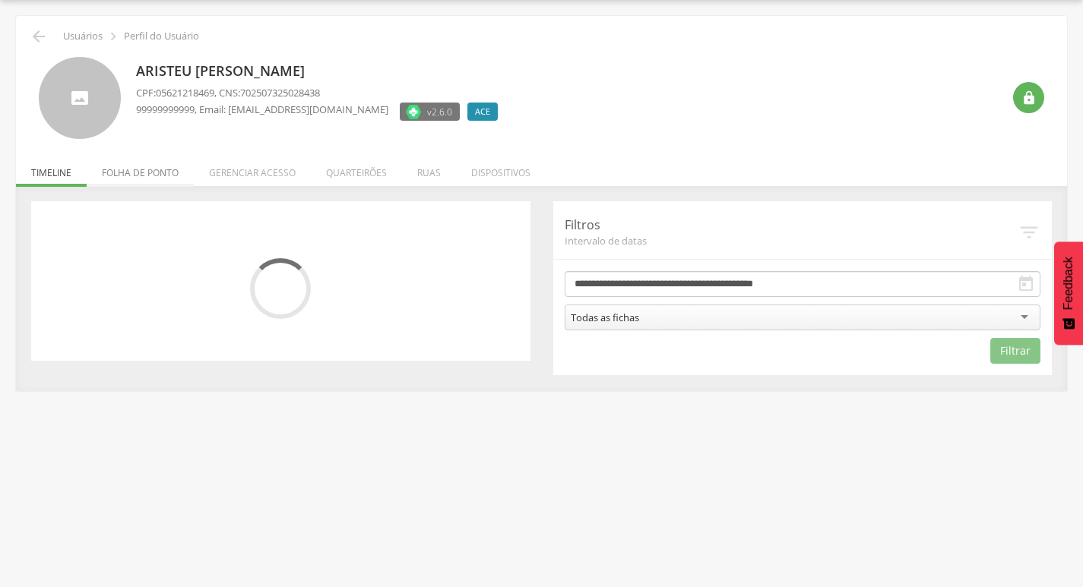
click at [159, 181] on li "Folha de ponto" at bounding box center [140, 169] width 107 height 36
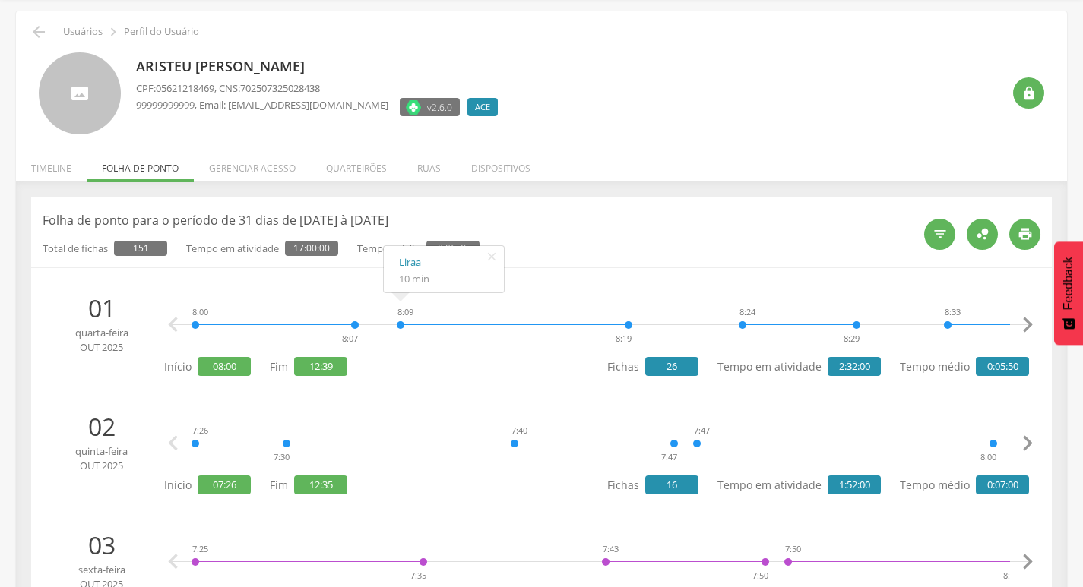
scroll to position [0, 0]
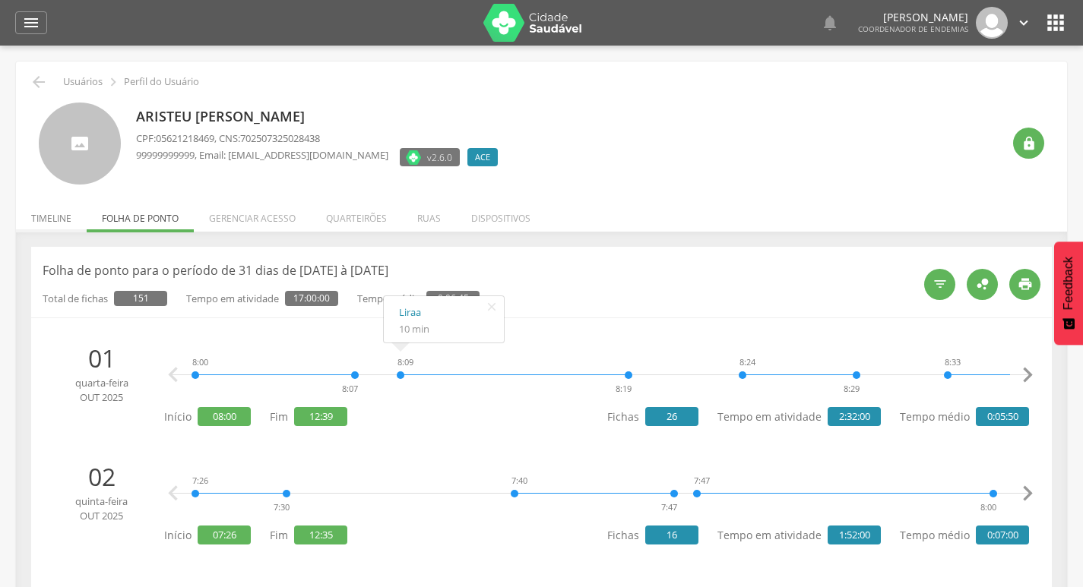
click at [42, 214] on li "Timeline" at bounding box center [51, 215] width 71 height 36
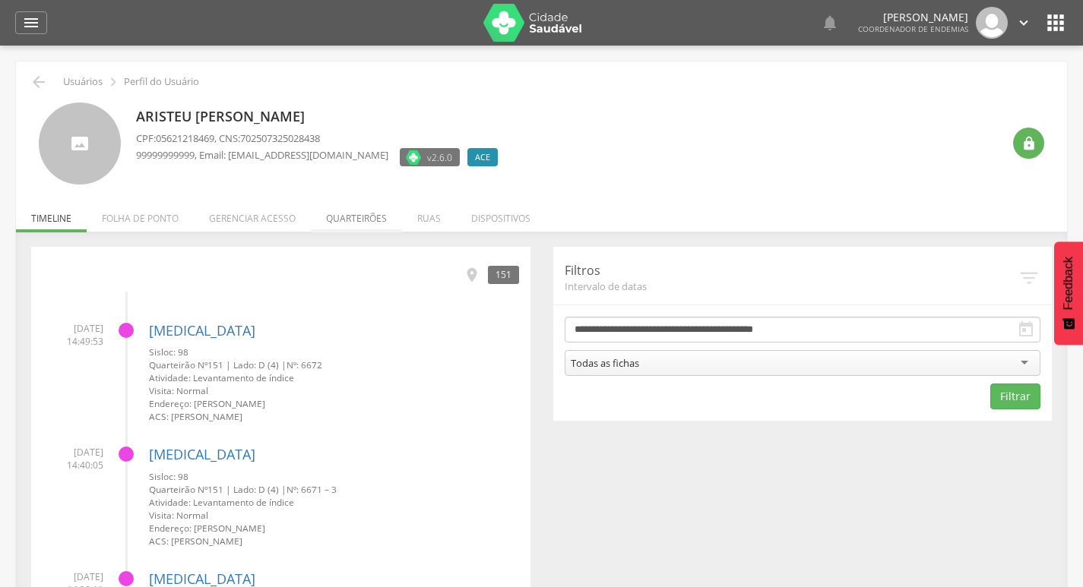
click at [361, 223] on li "Quarteirões" at bounding box center [356, 215] width 91 height 36
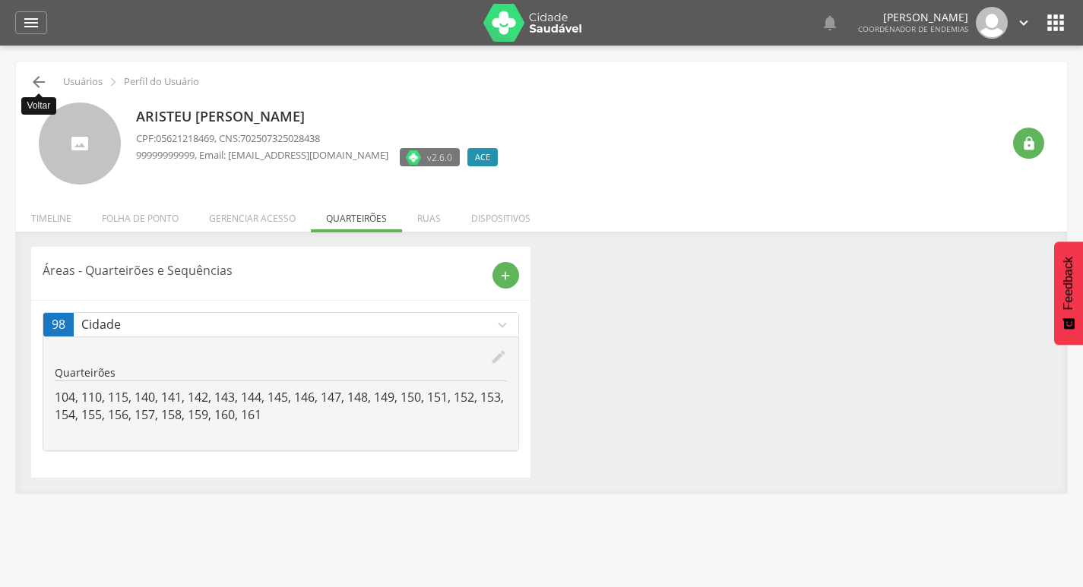
click at [46, 77] on icon "" at bounding box center [39, 82] width 18 height 18
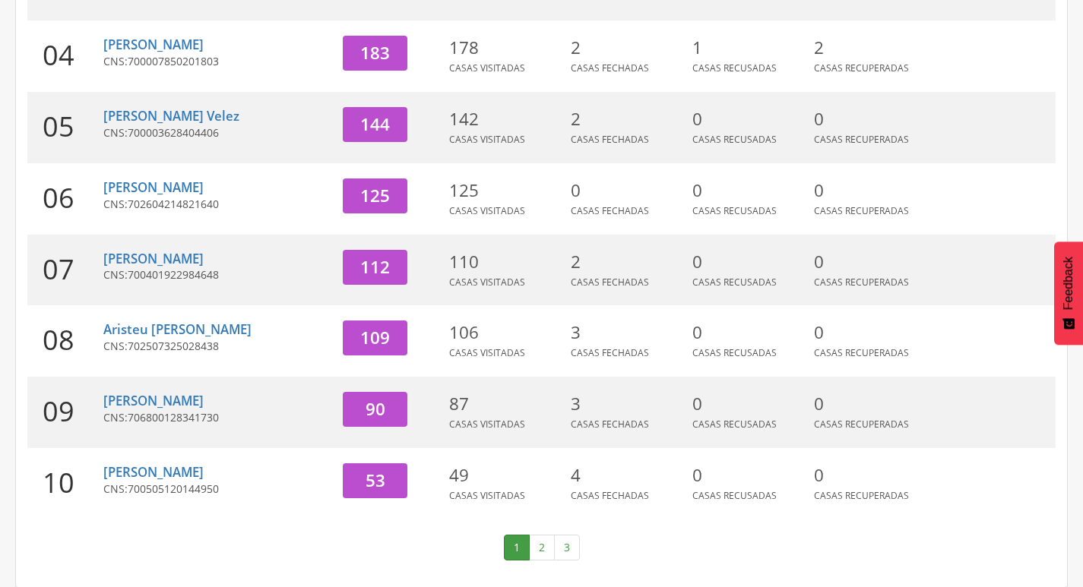
scroll to position [468, 0]
click at [156, 396] on link "[PERSON_NAME]" at bounding box center [153, 399] width 100 height 17
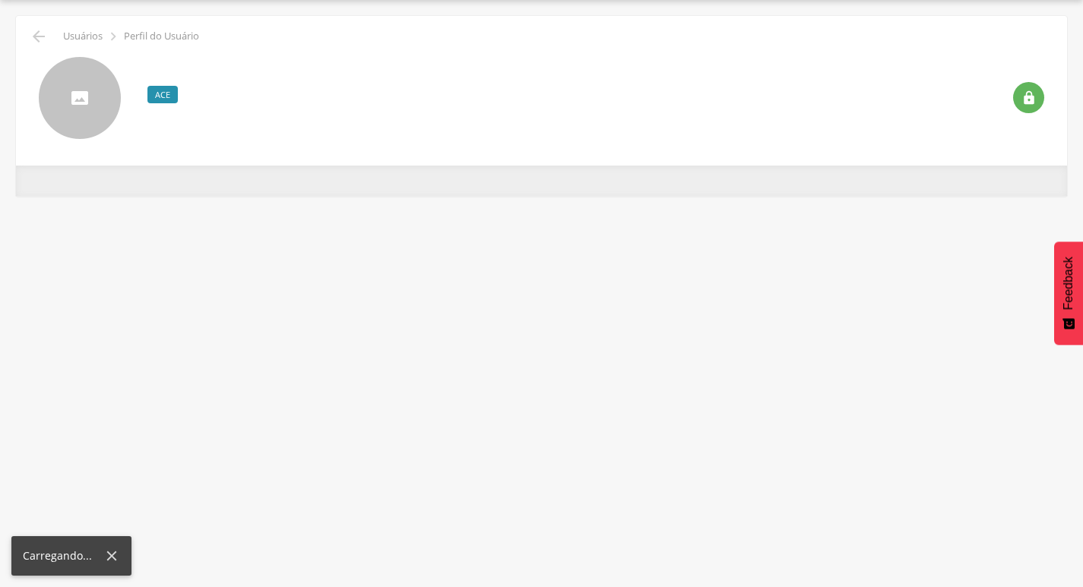
scroll to position [46, 0]
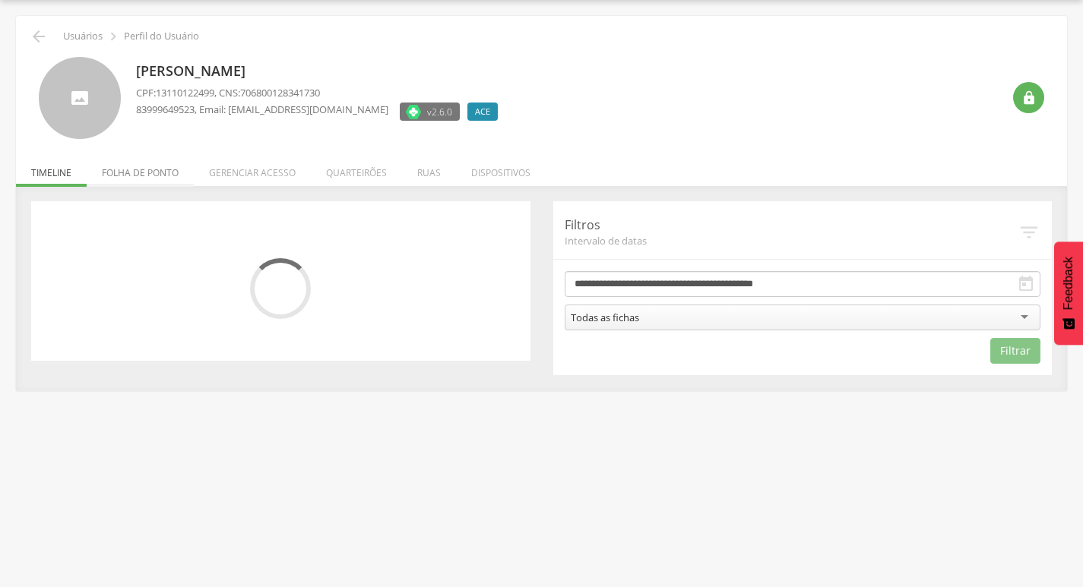
click at [117, 167] on li "Folha de ponto" at bounding box center [140, 169] width 107 height 36
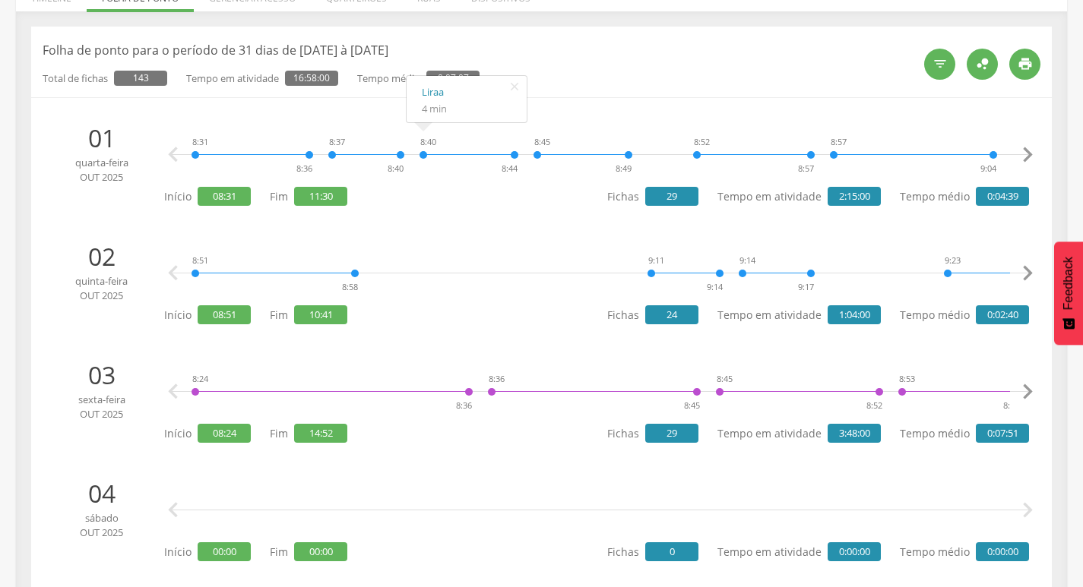
scroll to position [0, 0]
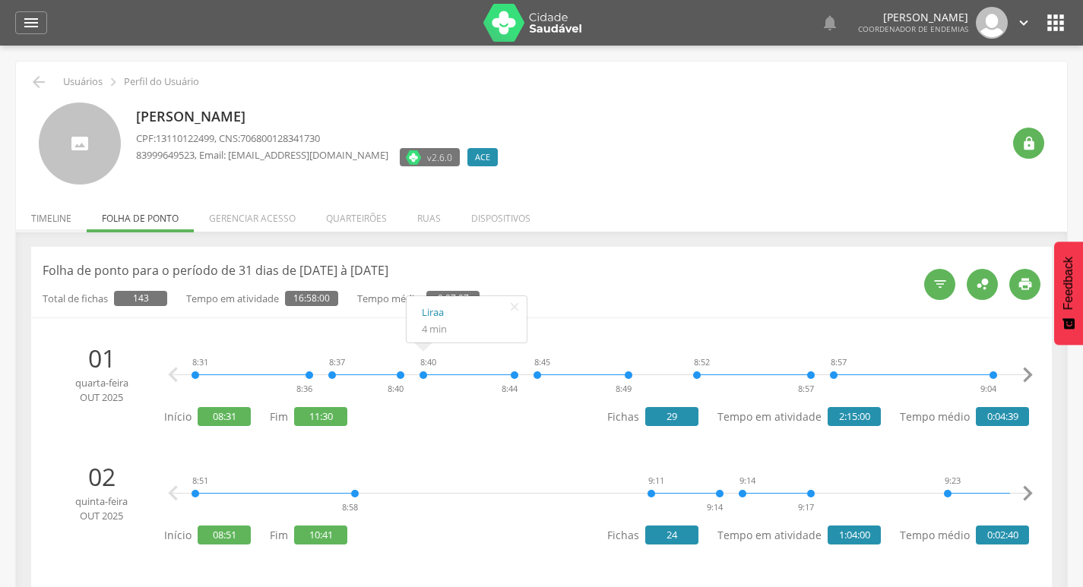
click at [35, 215] on li "Timeline" at bounding box center [51, 215] width 71 height 36
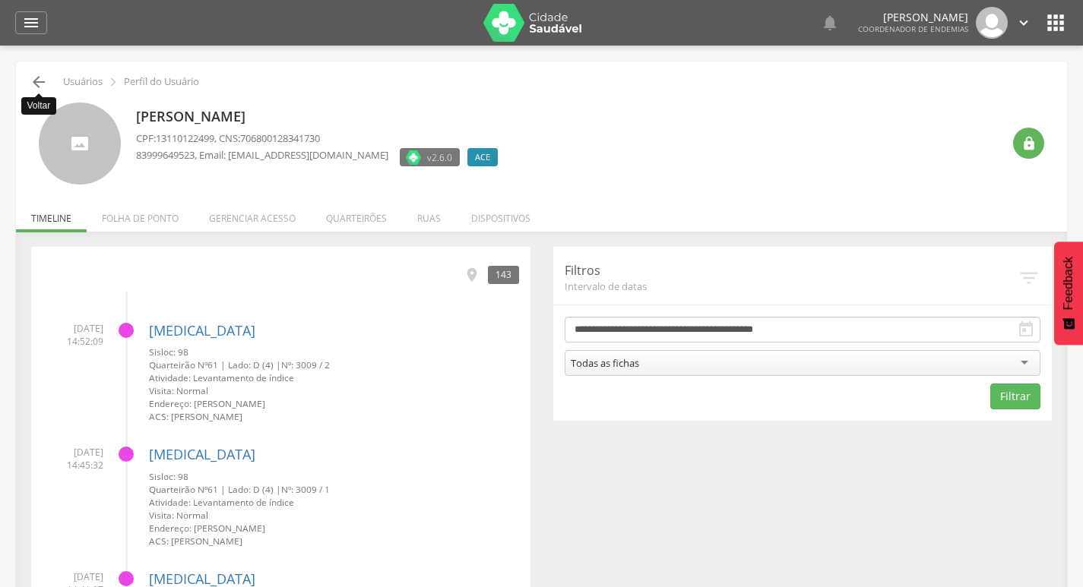
click at [39, 84] on icon "" at bounding box center [39, 82] width 18 height 18
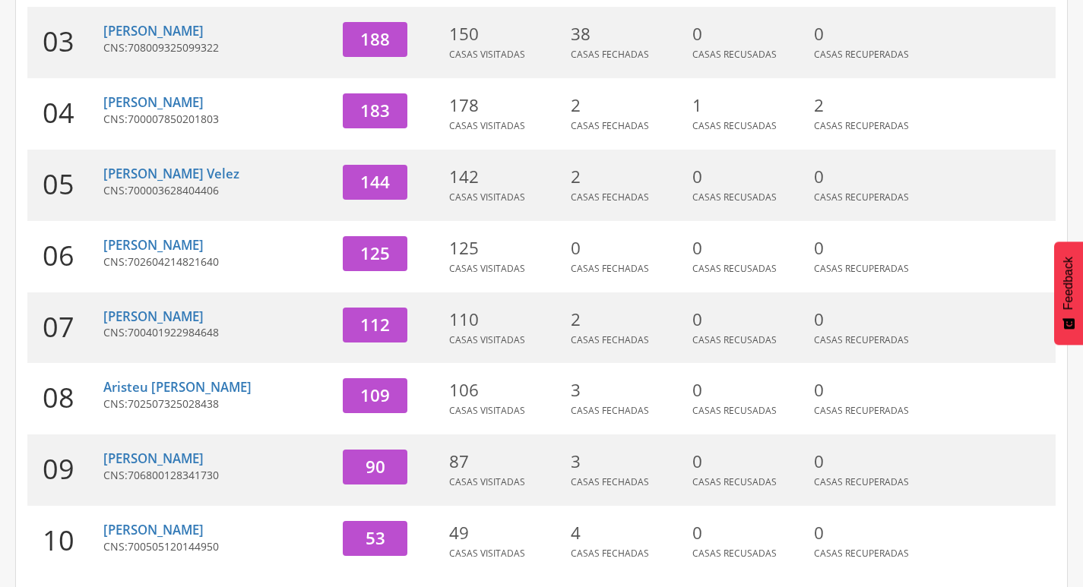
scroll to position [468, 0]
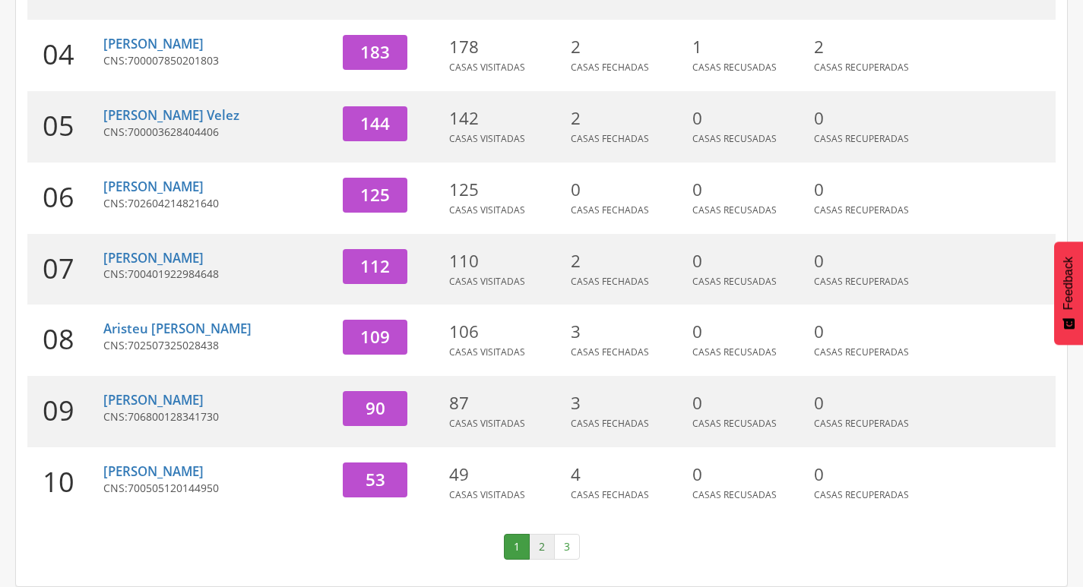
click at [539, 545] on link "2" at bounding box center [542, 547] width 26 height 26
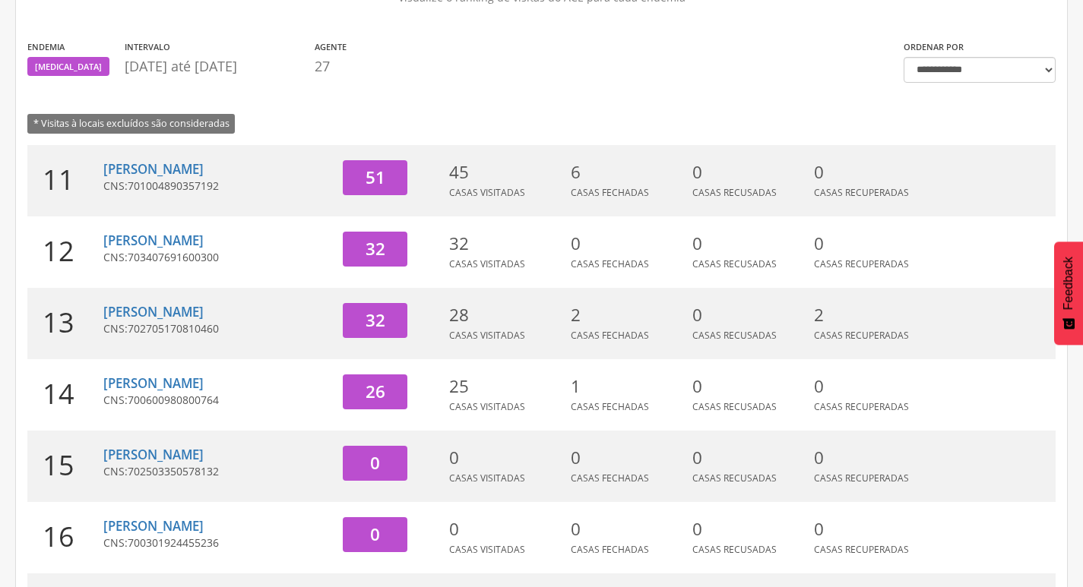
scroll to position [88, 0]
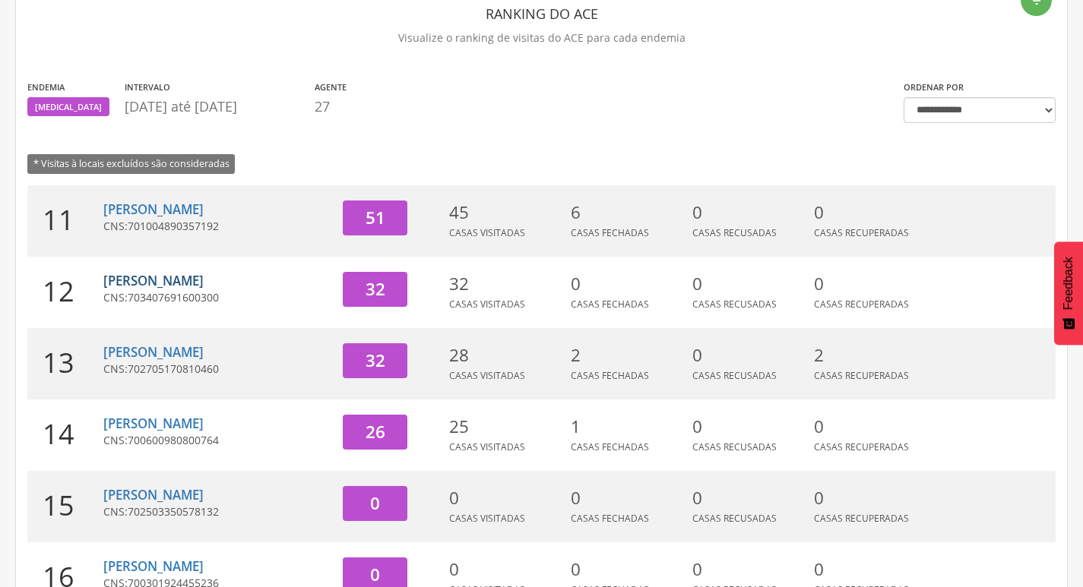
click at [204, 272] on link "[PERSON_NAME]" at bounding box center [153, 280] width 100 height 17
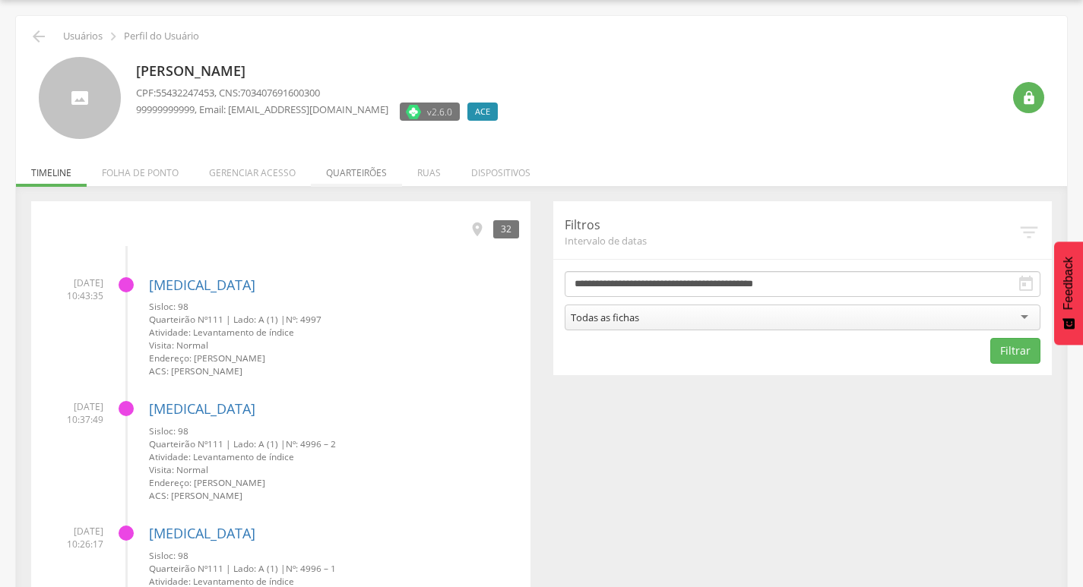
click at [390, 164] on li "Quarteirões" at bounding box center [356, 169] width 91 height 36
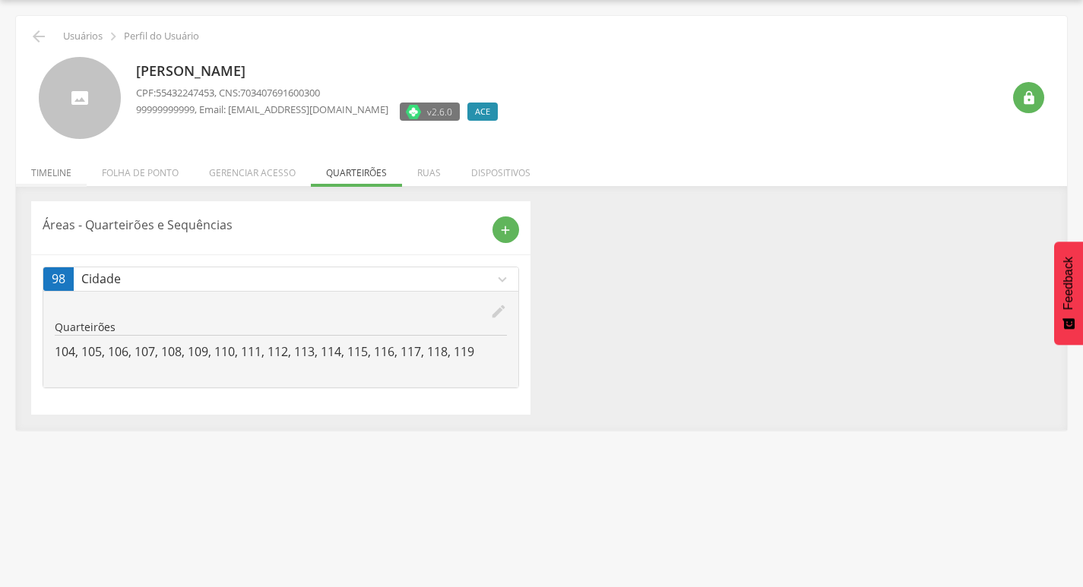
click at [33, 170] on li "Timeline" at bounding box center [51, 169] width 71 height 36
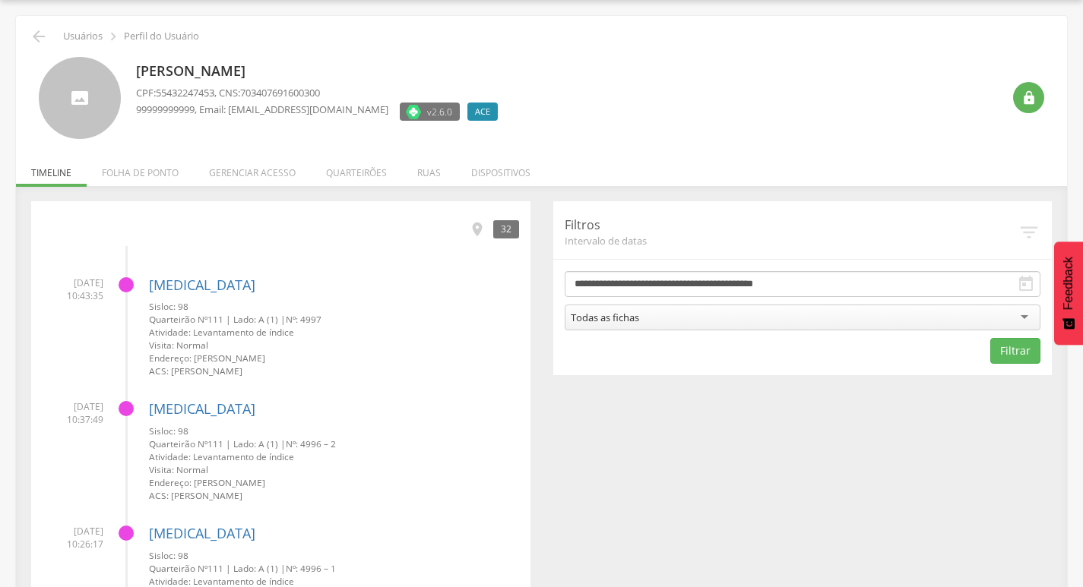
click at [39, 34] on icon "" at bounding box center [39, 36] width 18 height 18
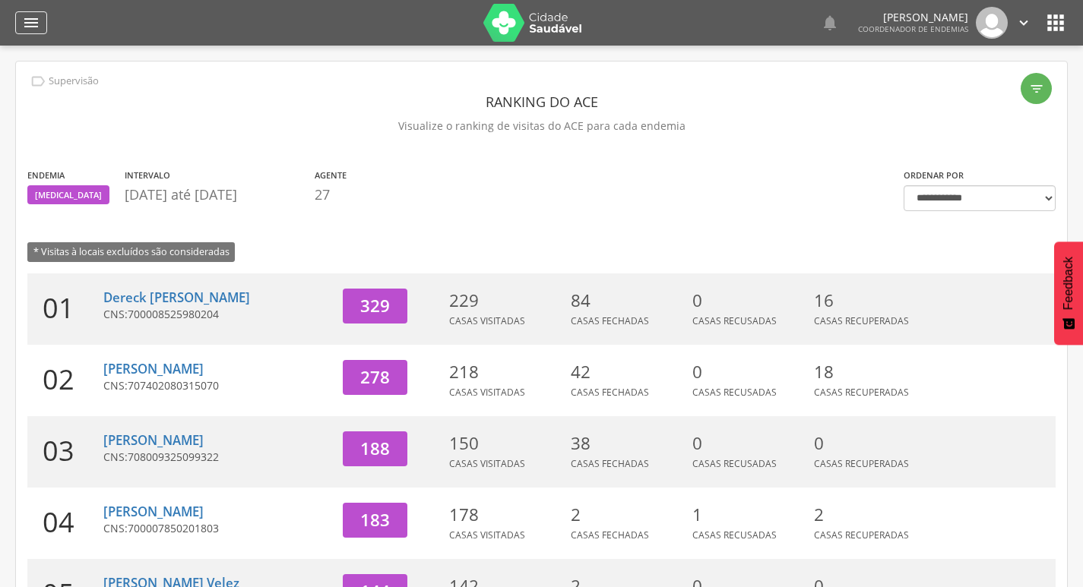
click at [40, 28] on div "" at bounding box center [31, 22] width 32 height 23
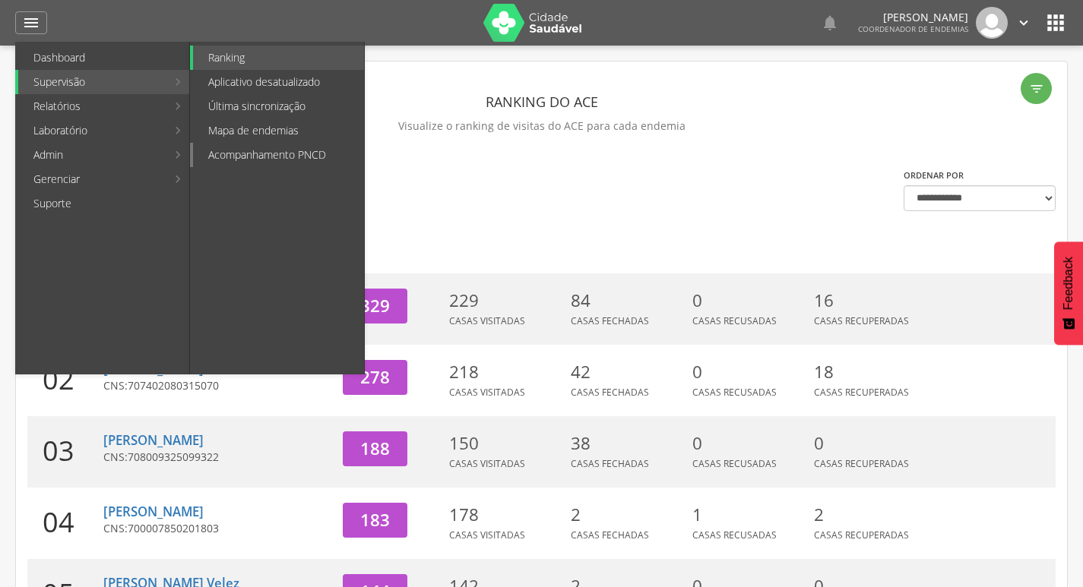
click at [306, 156] on link "Acompanhamento PNCD" at bounding box center [278, 155] width 171 height 24
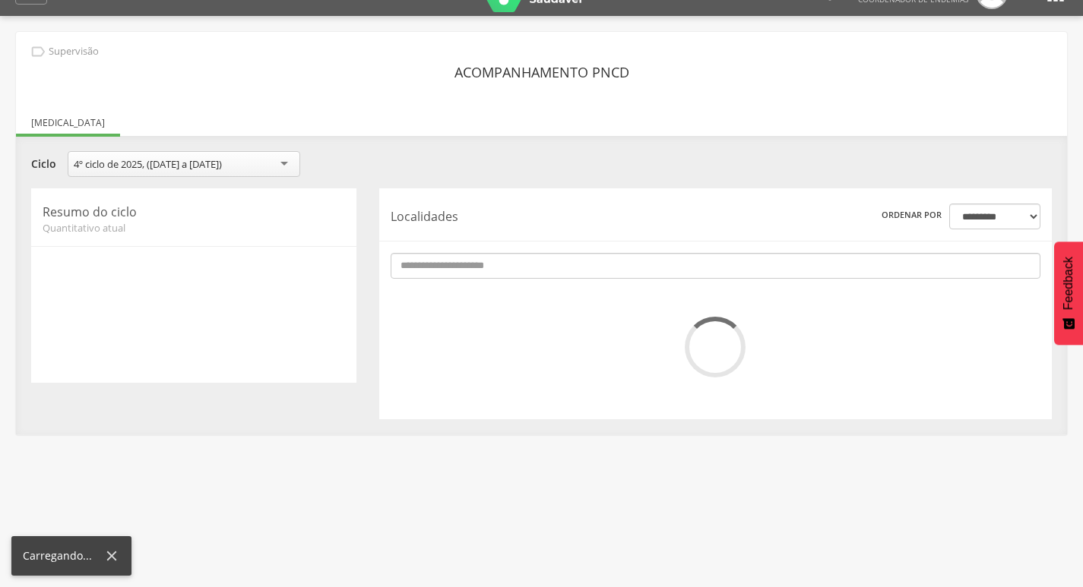
scroll to position [46, 0]
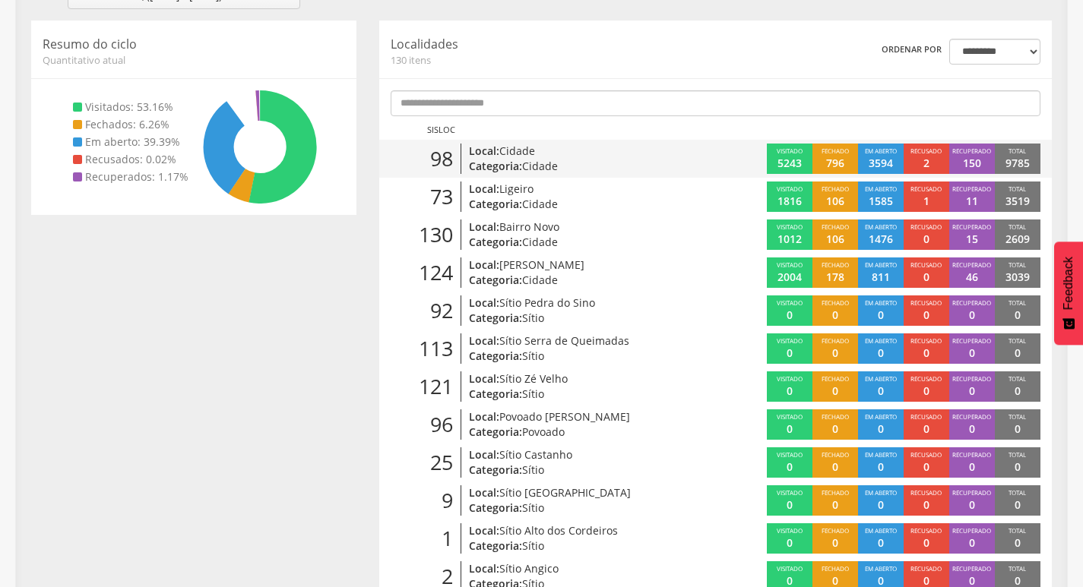
click at [620, 150] on p "Local: Cidade" at bounding box center [576, 151] width 215 height 15
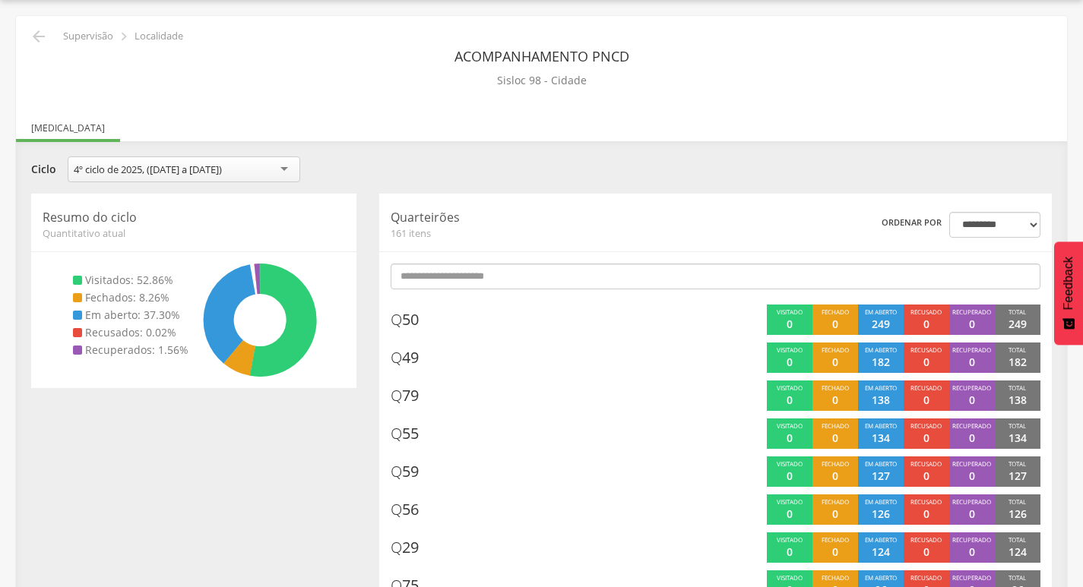
scroll to position [198, 0]
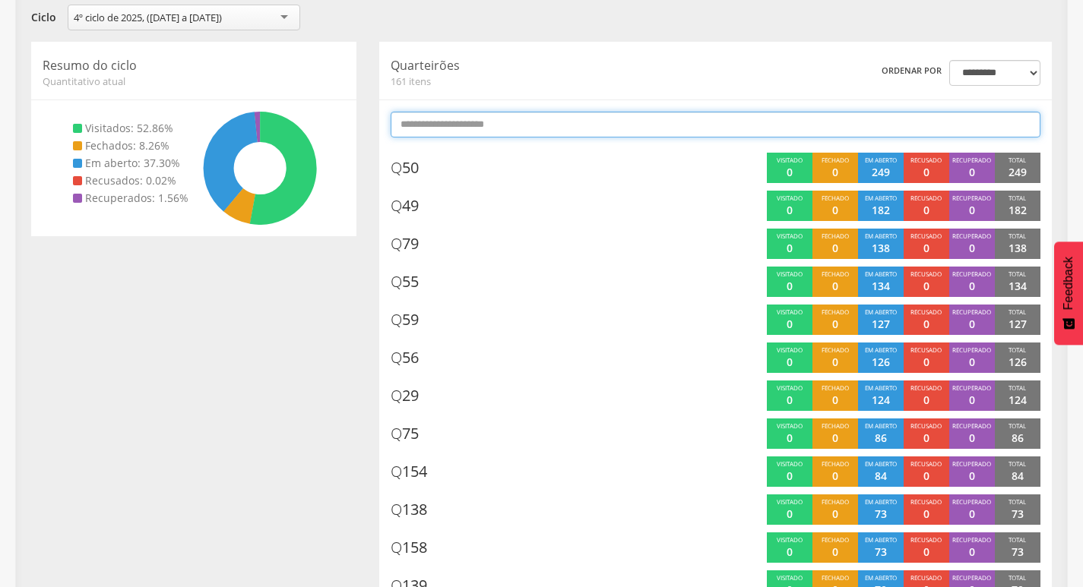
click at [631, 125] on input "text" at bounding box center [715, 125] width 650 height 26
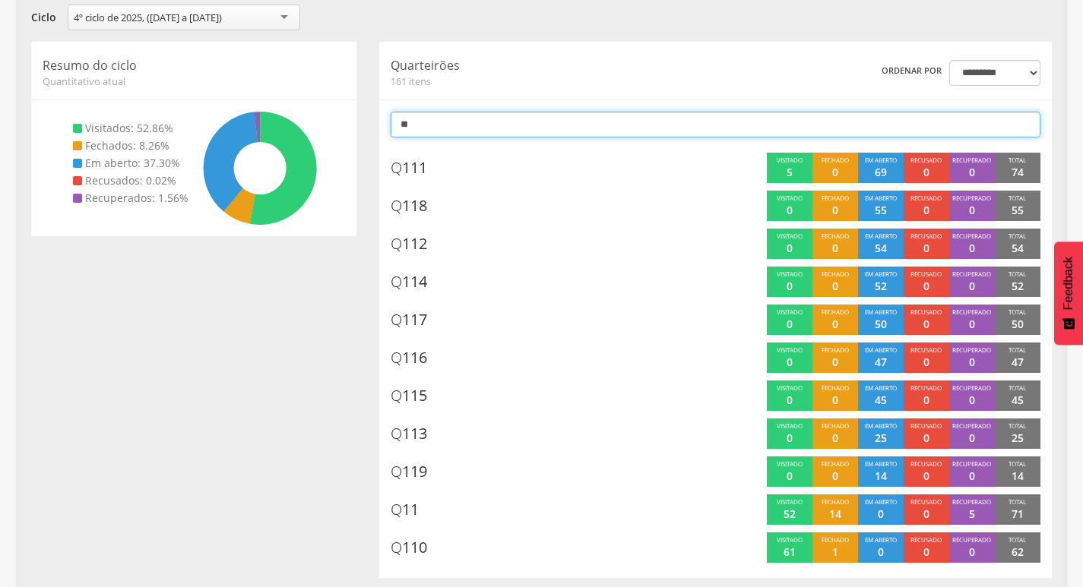
type input "*"
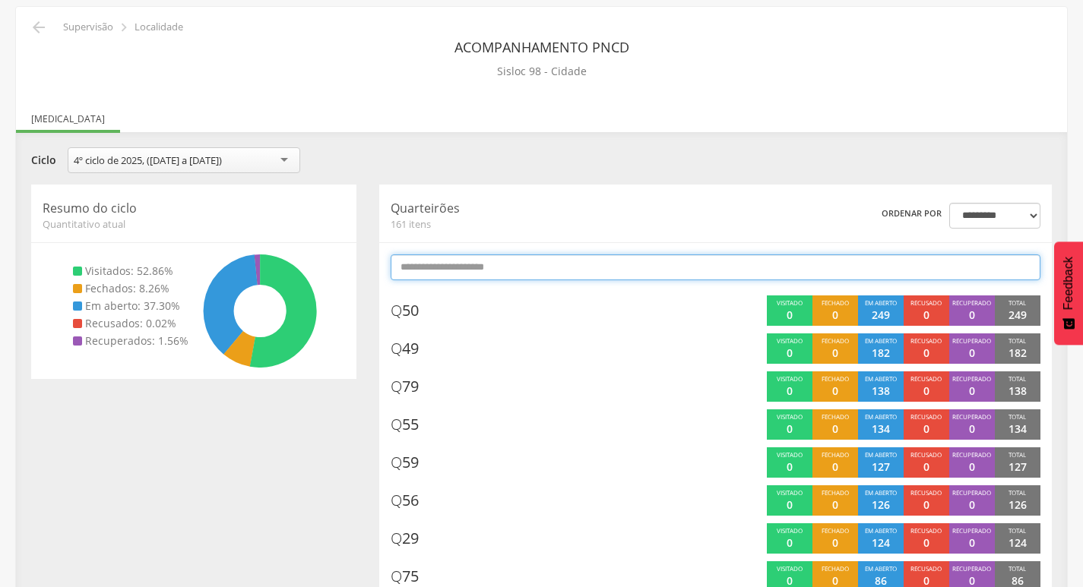
scroll to position [0, 0]
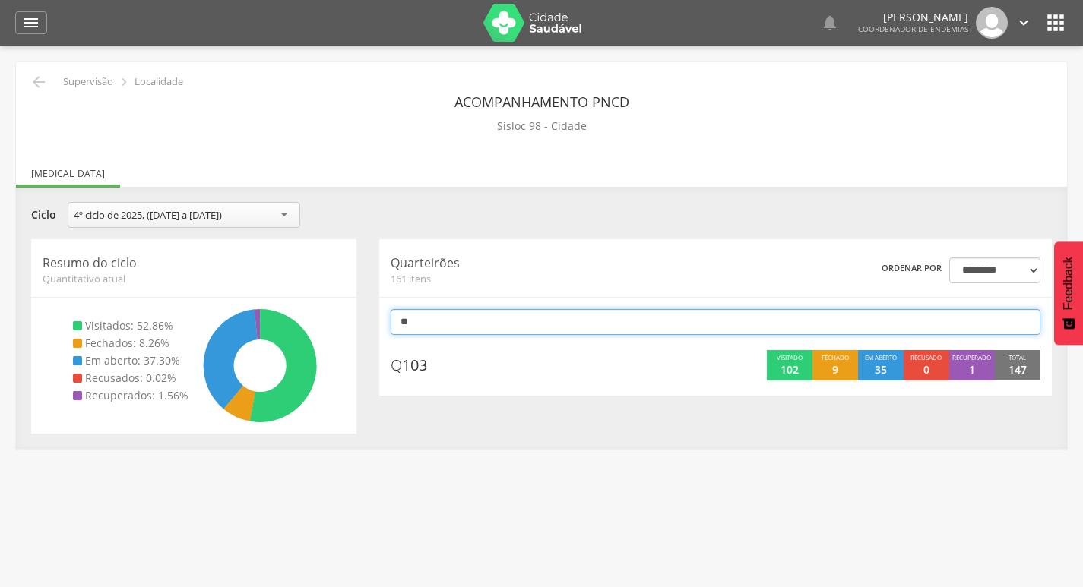
type input "*"
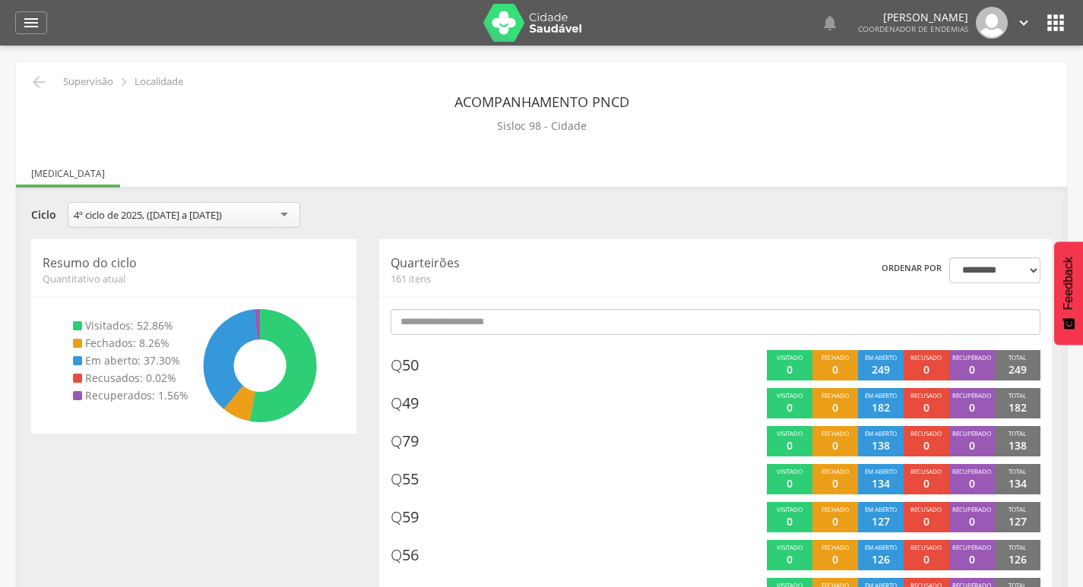
click at [533, 232] on div "**********" at bounding box center [541, 220] width 1043 height 37
click at [41, 79] on icon "" at bounding box center [39, 82] width 18 height 18
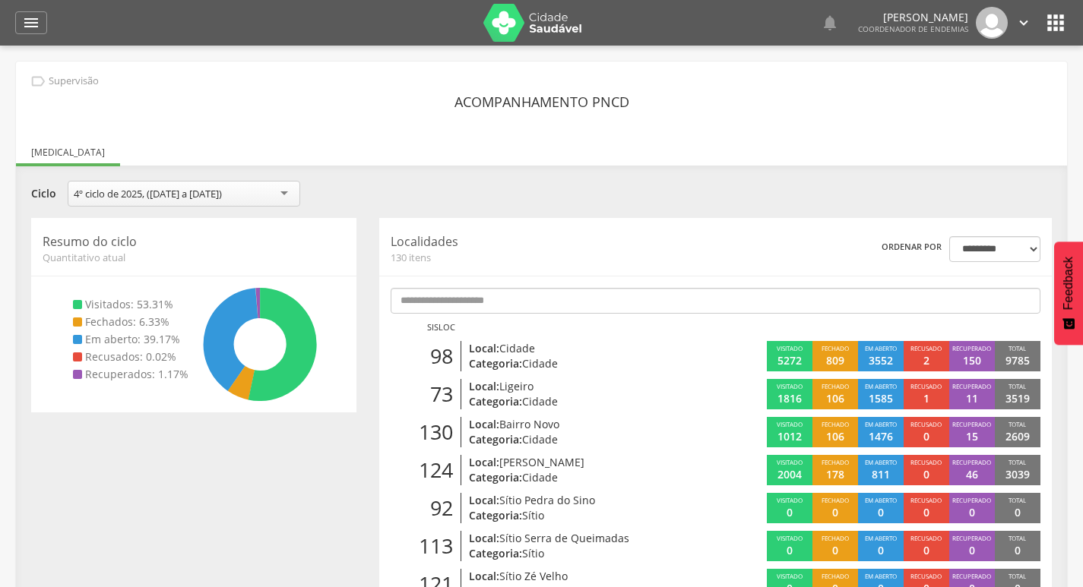
scroll to position [76, 0]
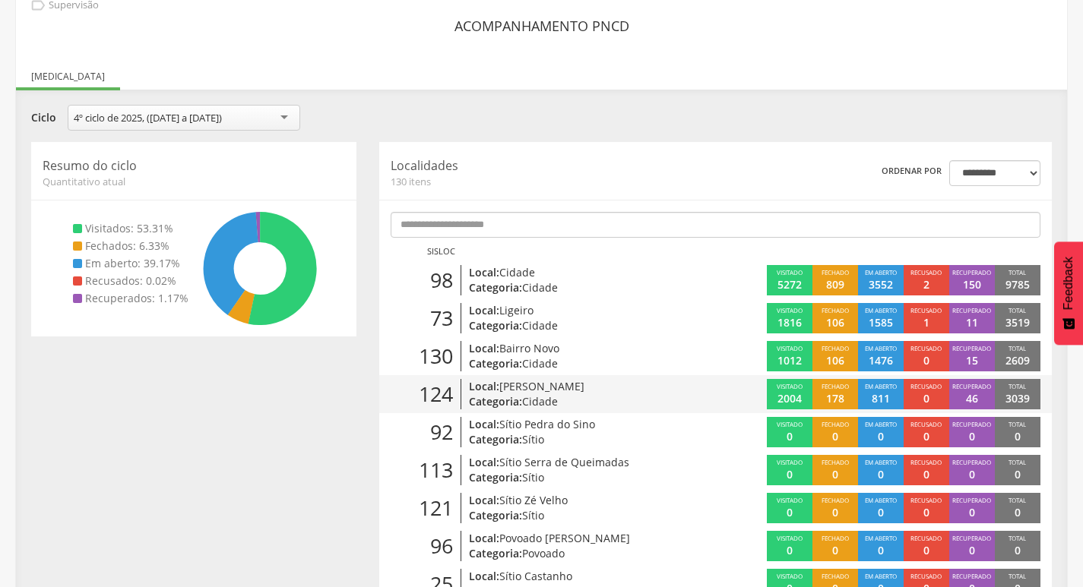
click at [628, 403] on p "Categoria: Cidade" at bounding box center [576, 401] width 215 height 15
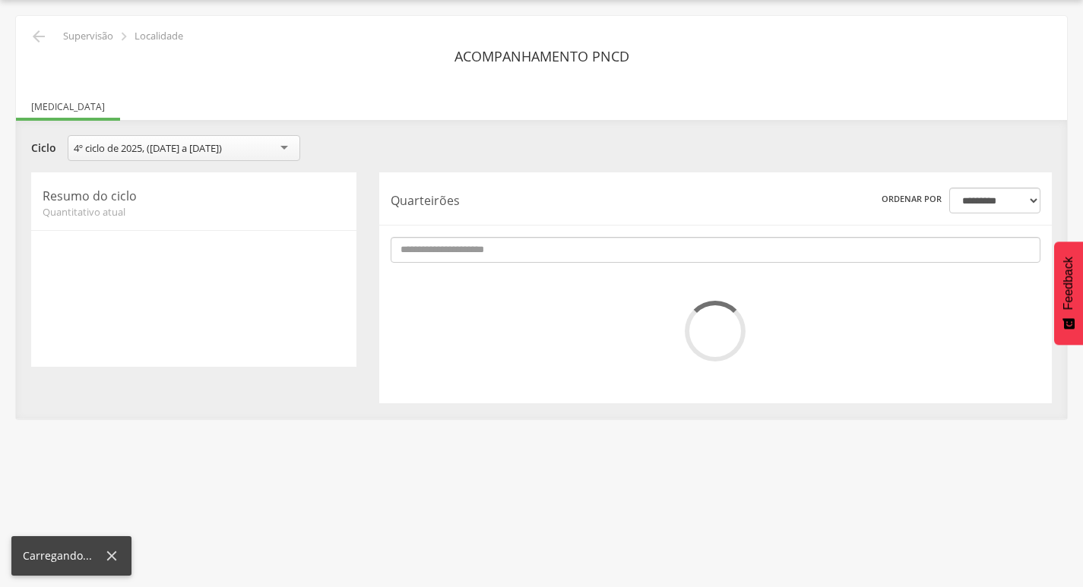
scroll to position [76, 0]
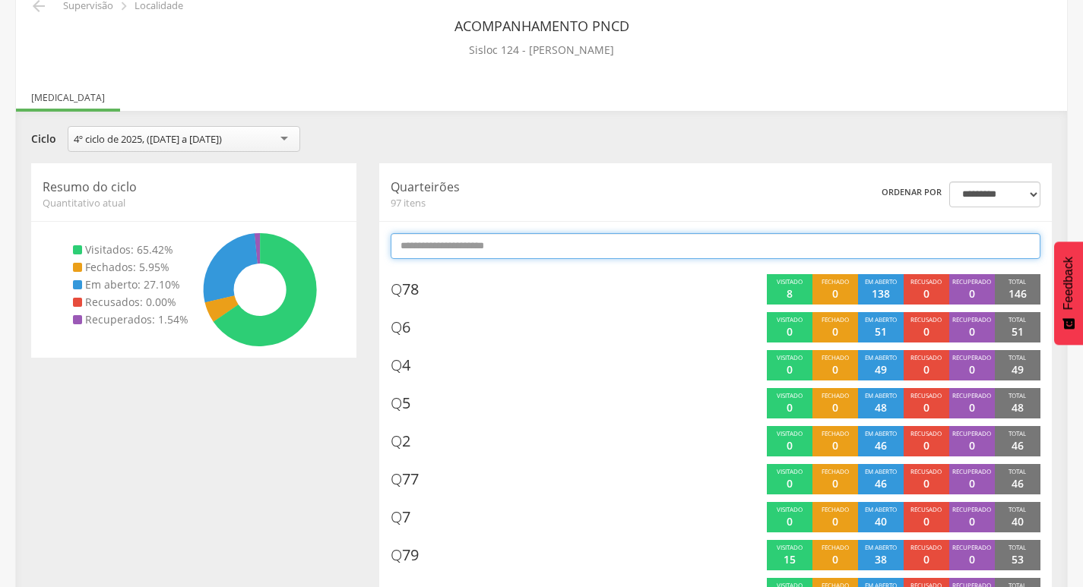
click at [673, 251] on input "text" at bounding box center [715, 246] width 650 height 26
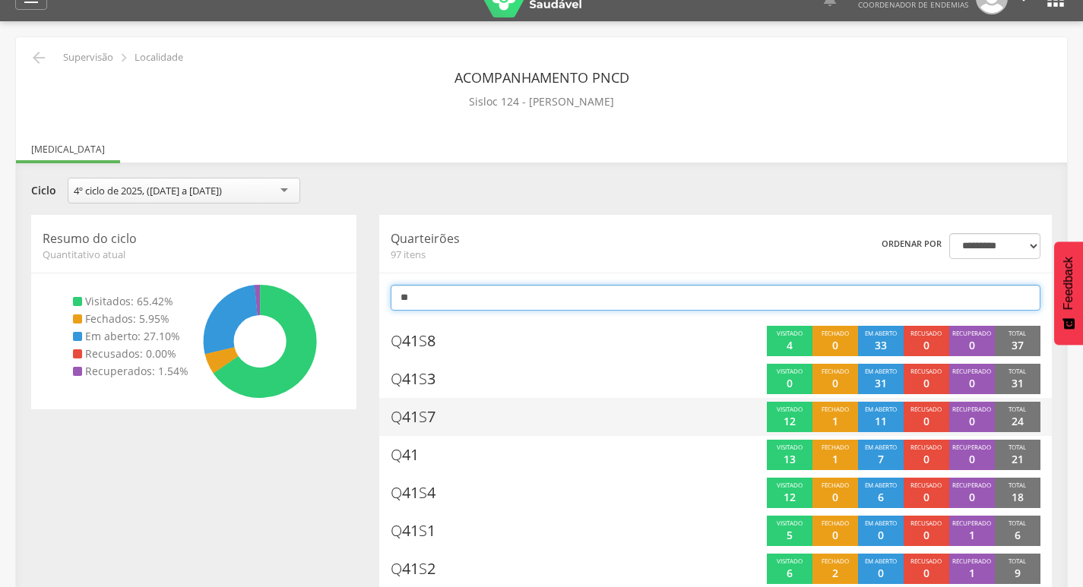
scroll to position [0, 0]
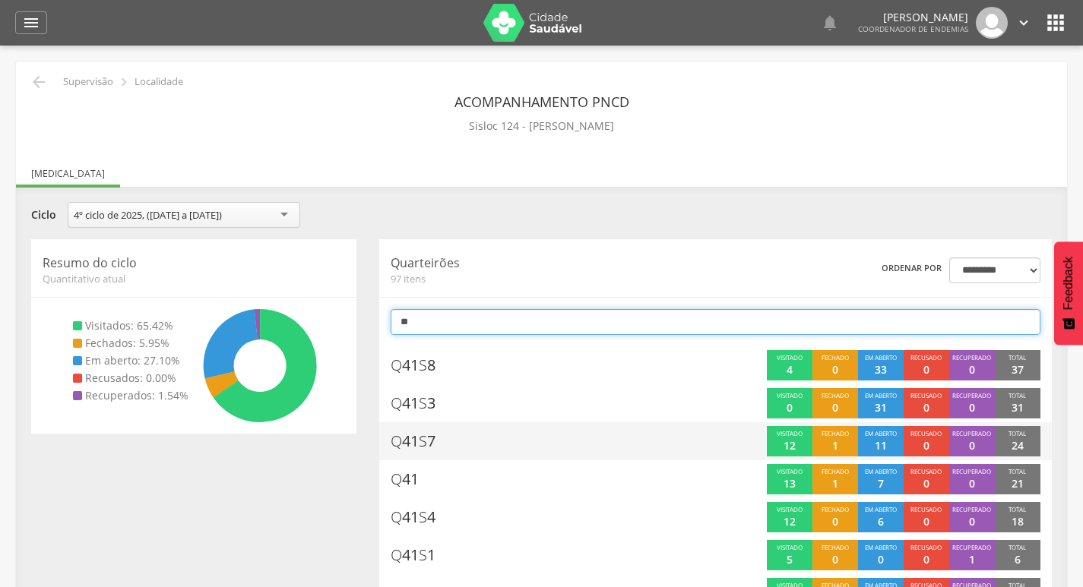
type input "*"
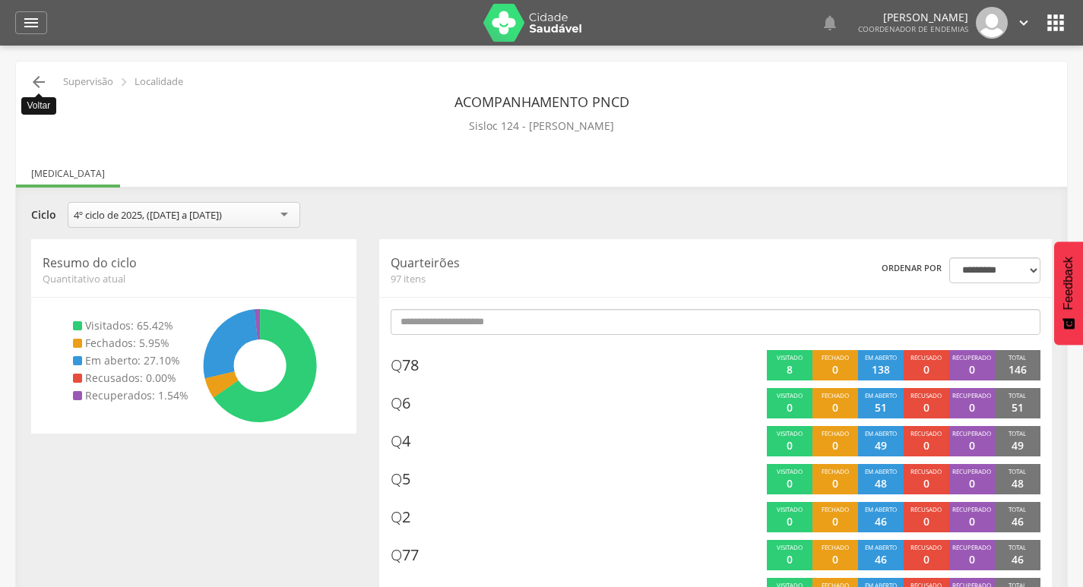
click at [37, 81] on icon "" at bounding box center [39, 82] width 18 height 18
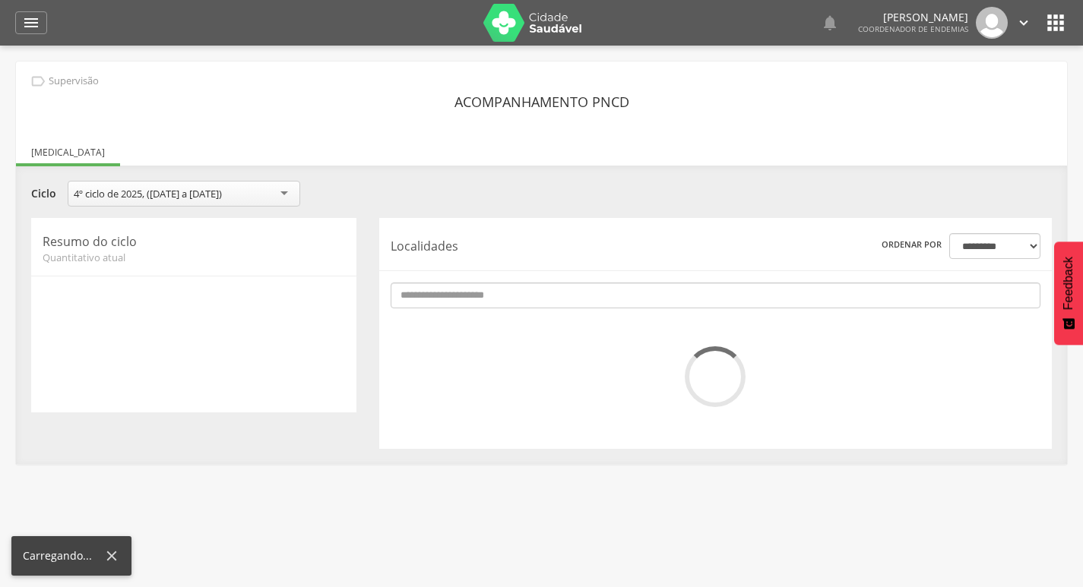
drag, startPoint x: 20, startPoint y: 15, endPoint x: 53, endPoint y: 69, distance: 63.5
click at [21, 17] on div "" at bounding box center [31, 22] width 32 height 23
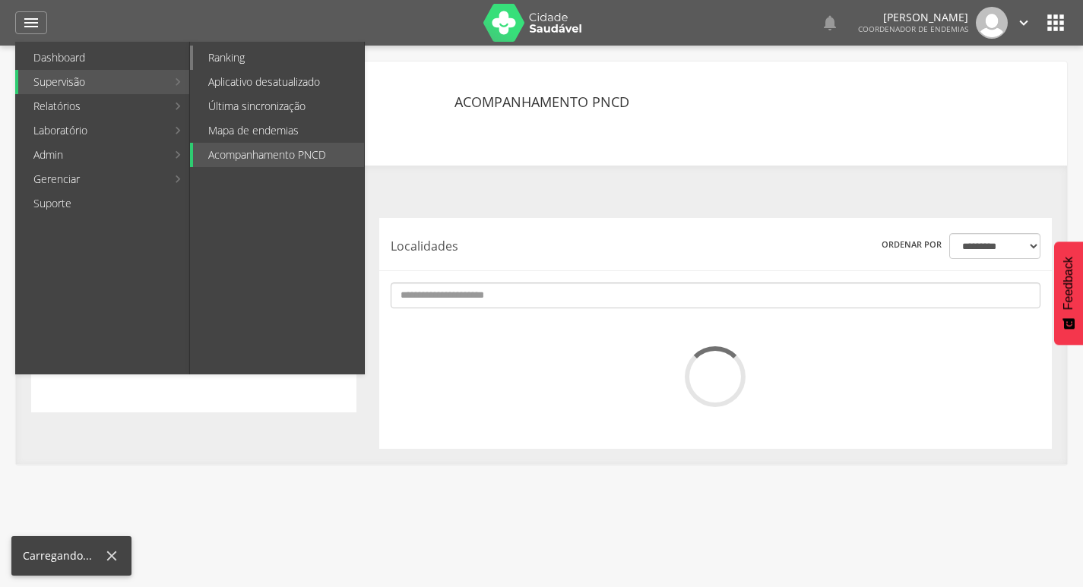
click at [256, 52] on link "Ranking" at bounding box center [278, 58] width 171 height 24
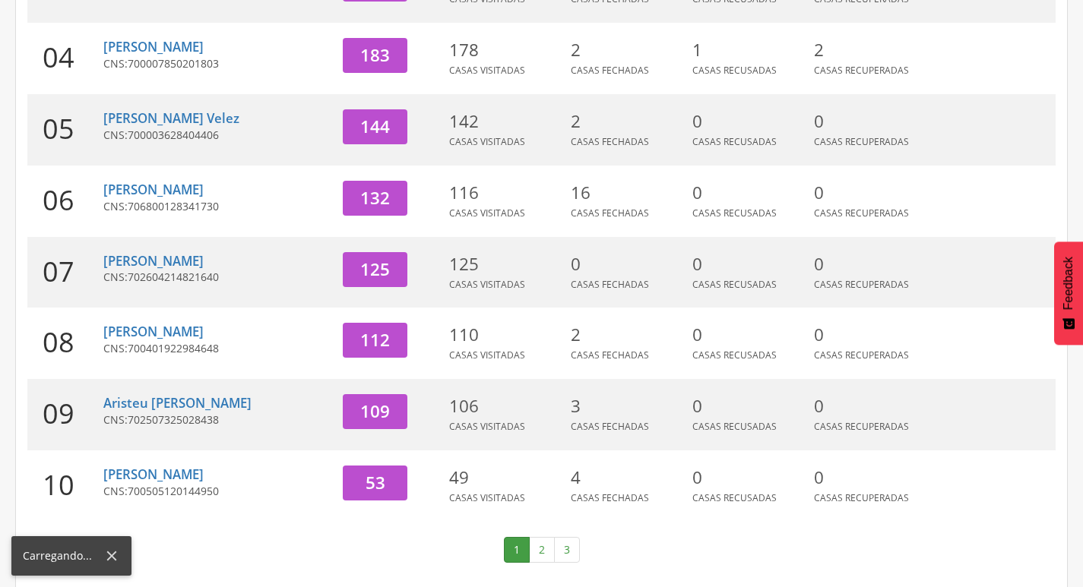
scroll to position [468, 0]
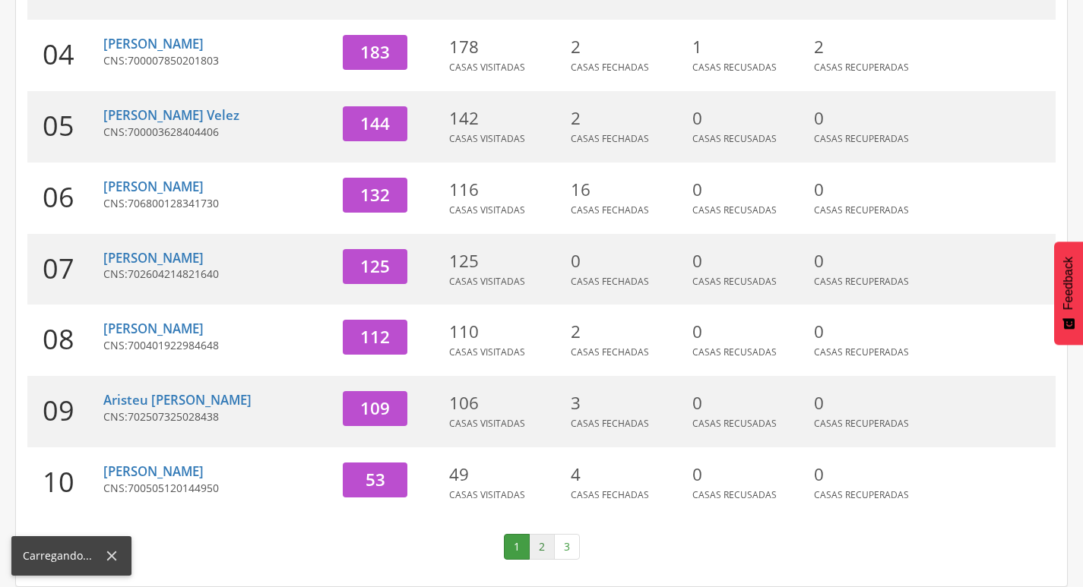
click at [543, 549] on link "2" at bounding box center [542, 547] width 26 height 26
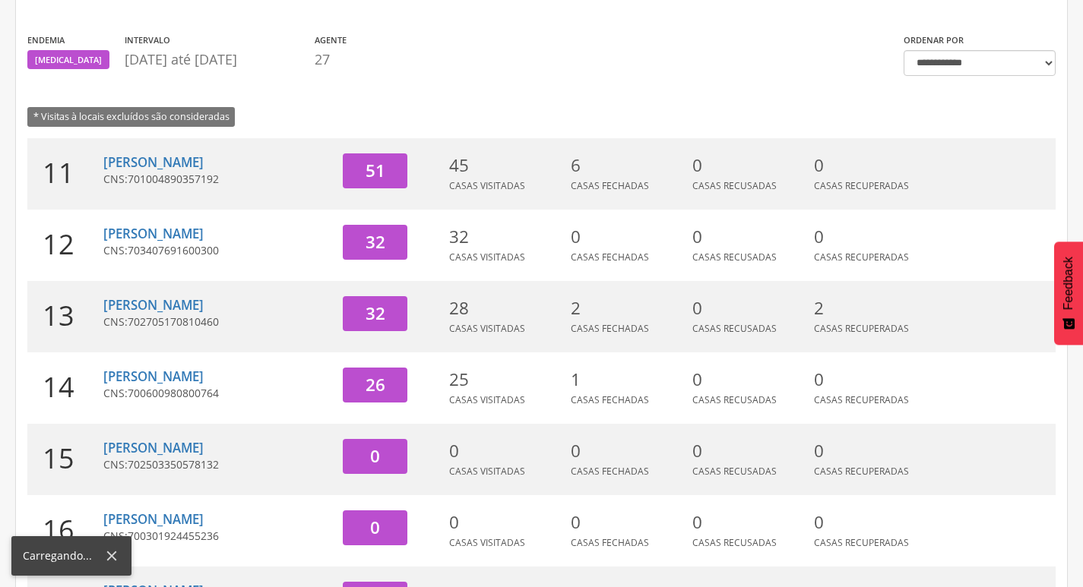
scroll to position [88, 0]
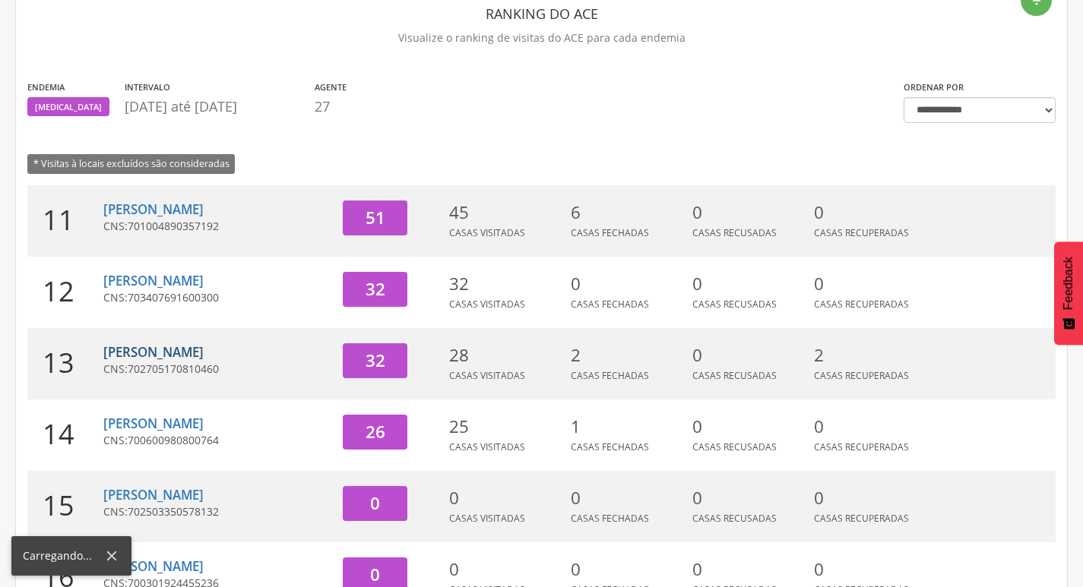
click at [163, 357] on link "[PERSON_NAME]" at bounding box center [153, 351] width 100 height 17
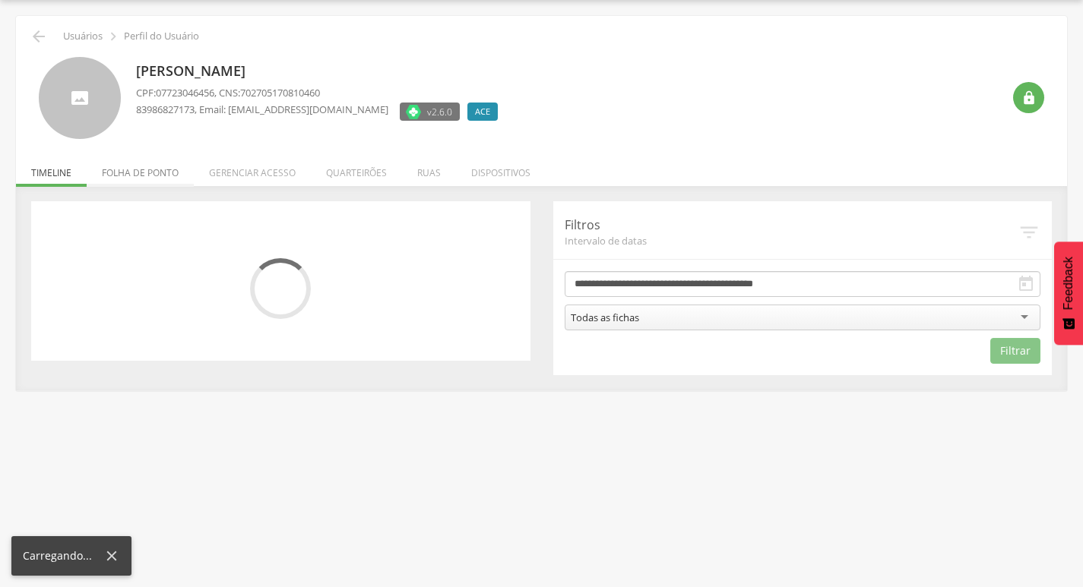
click at [151, 181] on li "Folha de ponto" at bounding box center [140, 169] width 107 height 36
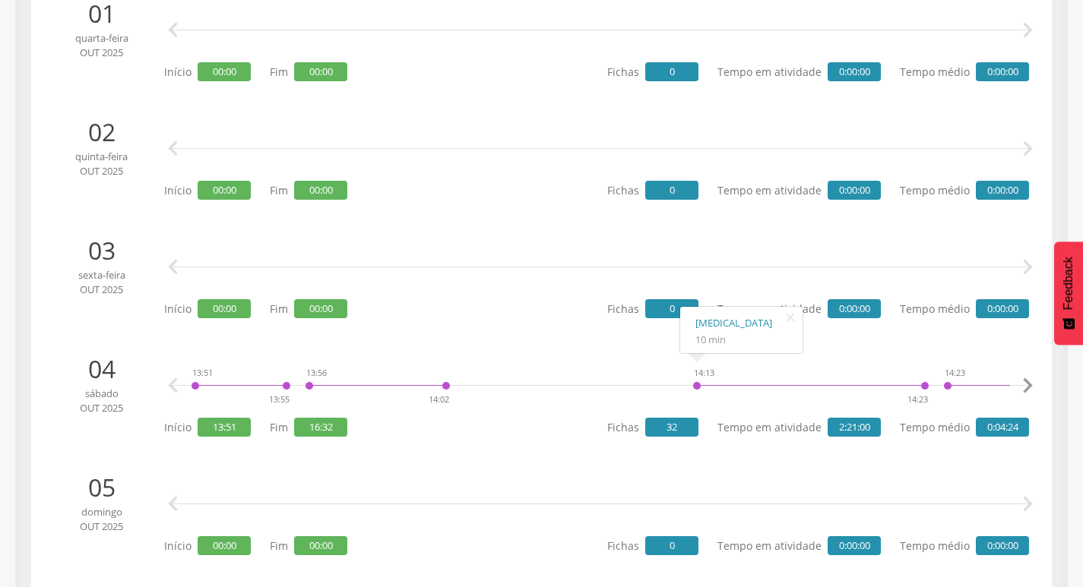
scroll to position [0, 0]
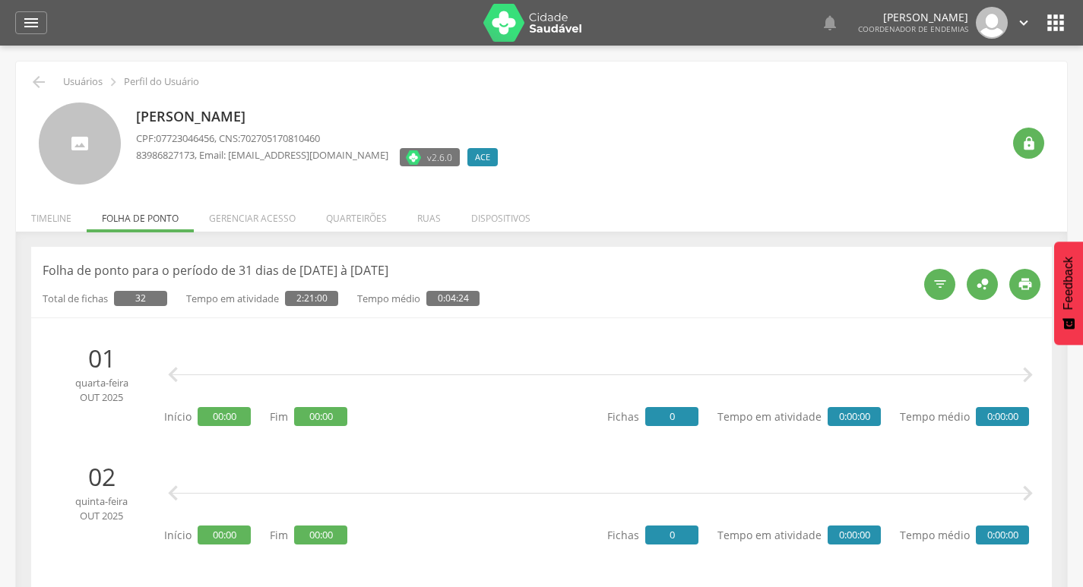
click at [50, 217] on li "Timeline" at bounding box center [51, 215] width 71 height 36
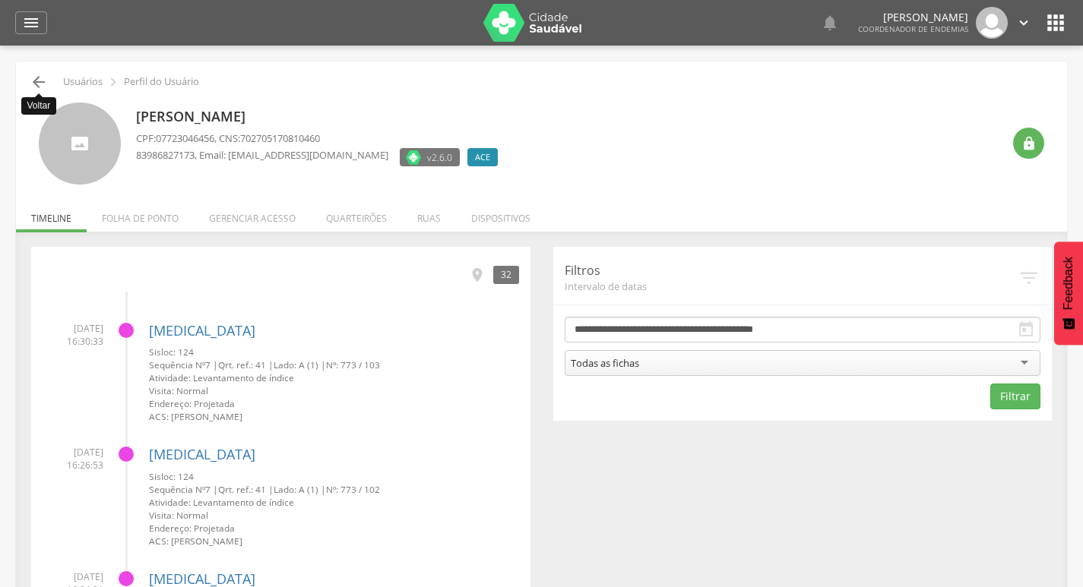
click at [40, 83] on icon "" at bounding box center [39, 82] width 18 height 18
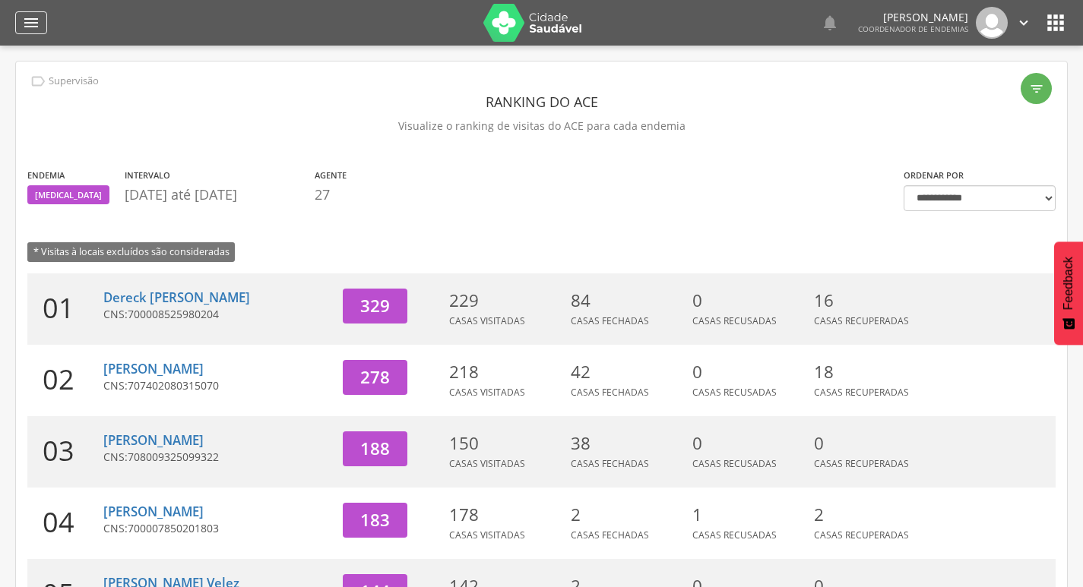
click at [35, 33] on div "" at bounding box center [31, 22] width 32 height 23
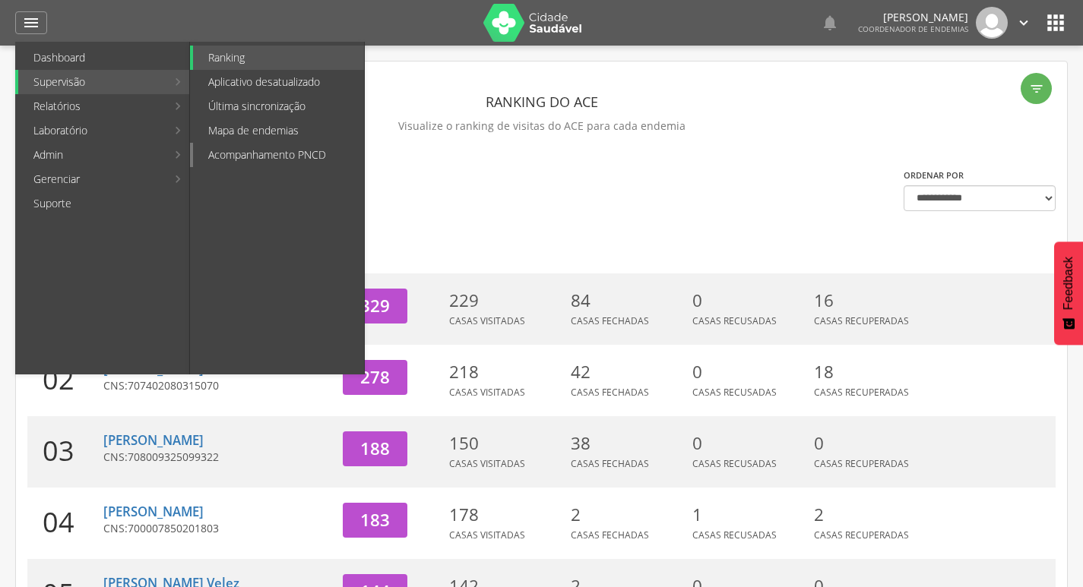
click at [257, 163] on link "Acompanhamento PNCD" at bounding box center [278, 155] width 171 height 24
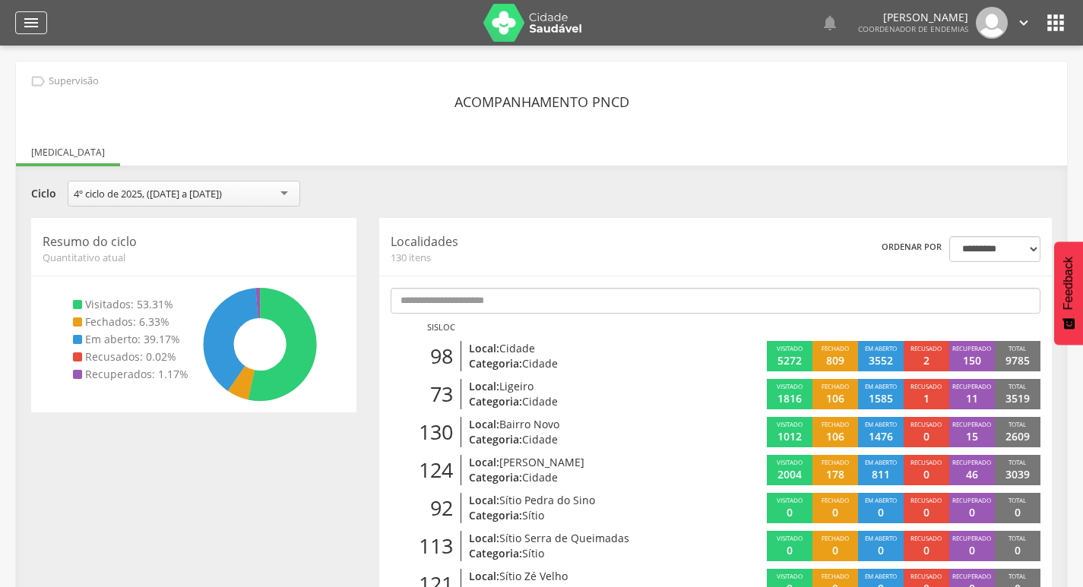
click at [29, 22] on icon "" at bounding box center [31, 23] width 18 height 18
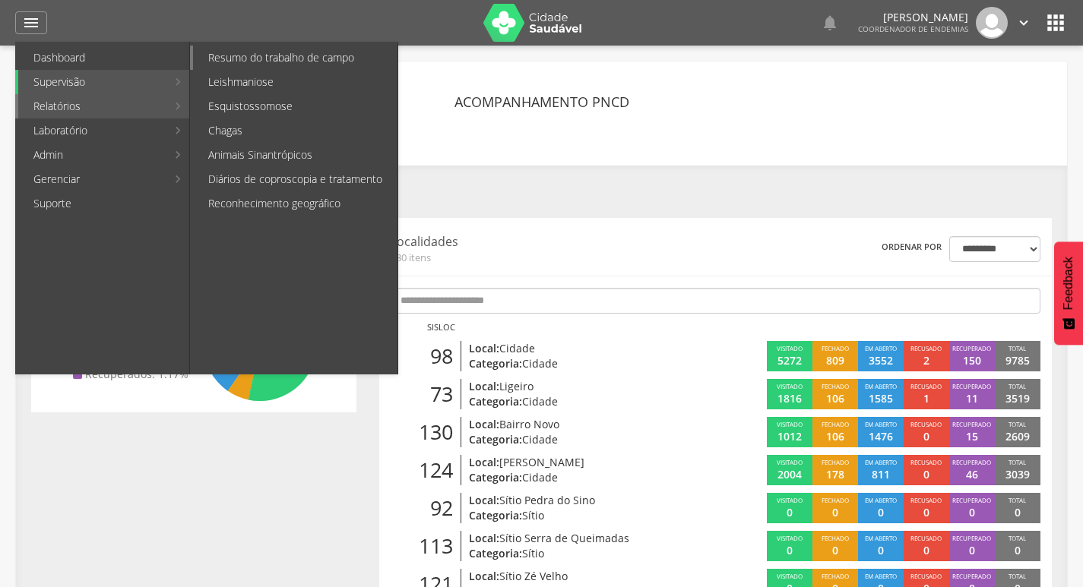
click at [308, 57] on link "Resumo do trabalho de campo" at bounding box center [295, 58] width 204 height 24
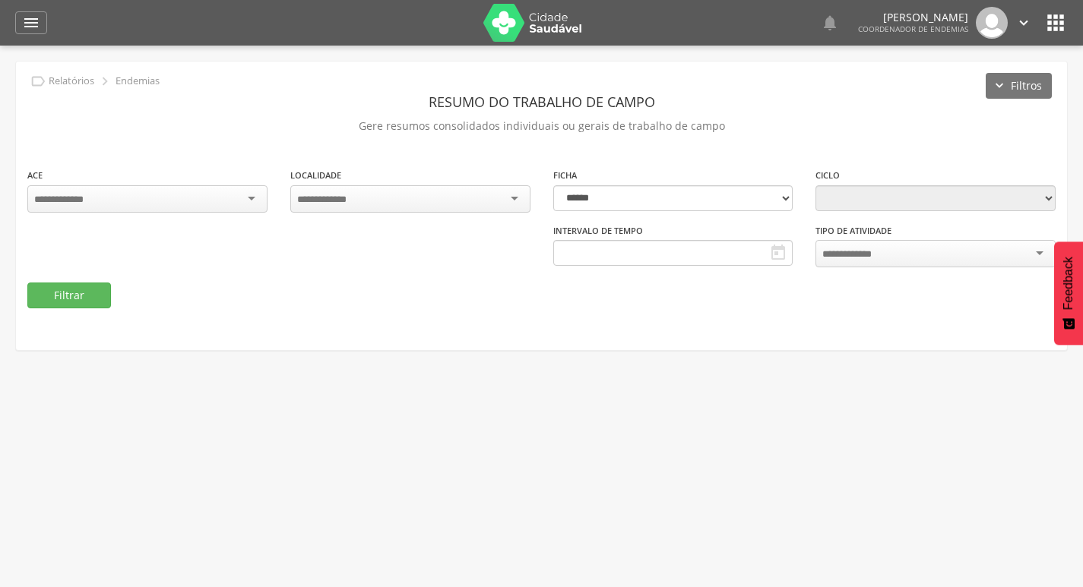
type input "**********"
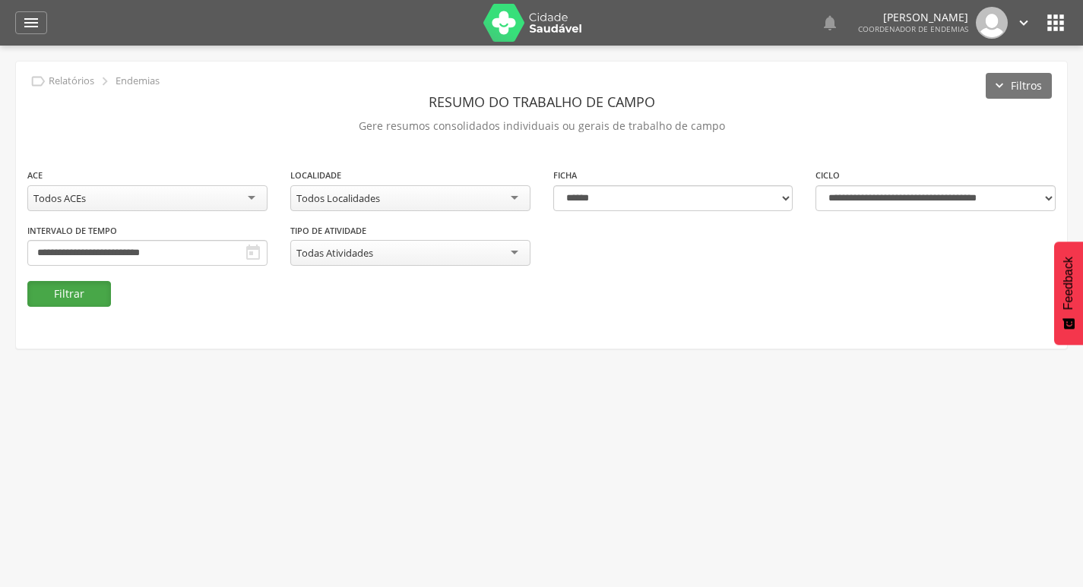
click at [98, 294] on button "Filtrar" at bounding box center [69, 294] width 84 height 26
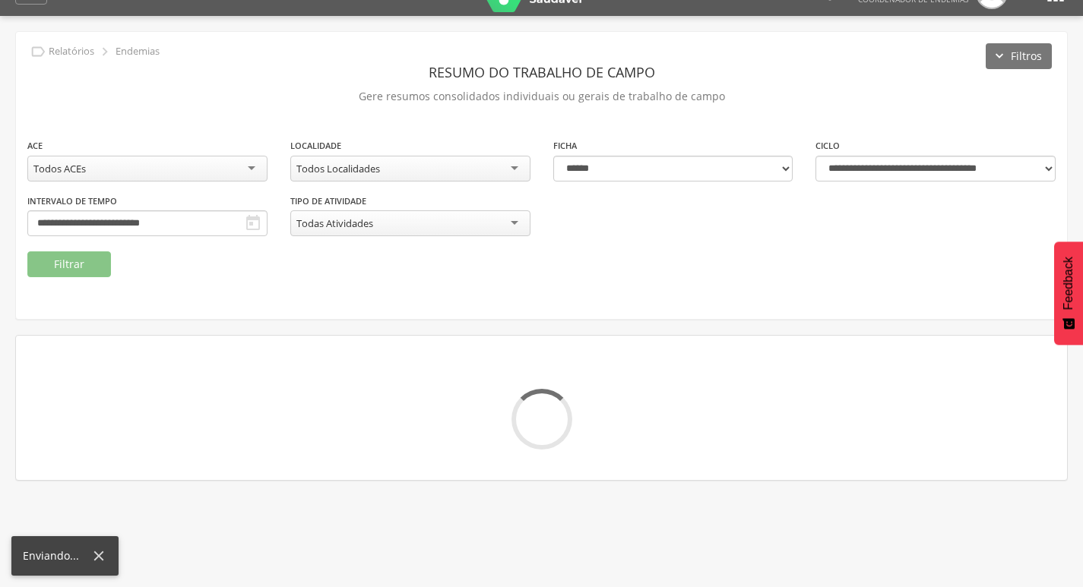
scroll to position [46, 0]
